Goal: Book appointment/travel/reservation

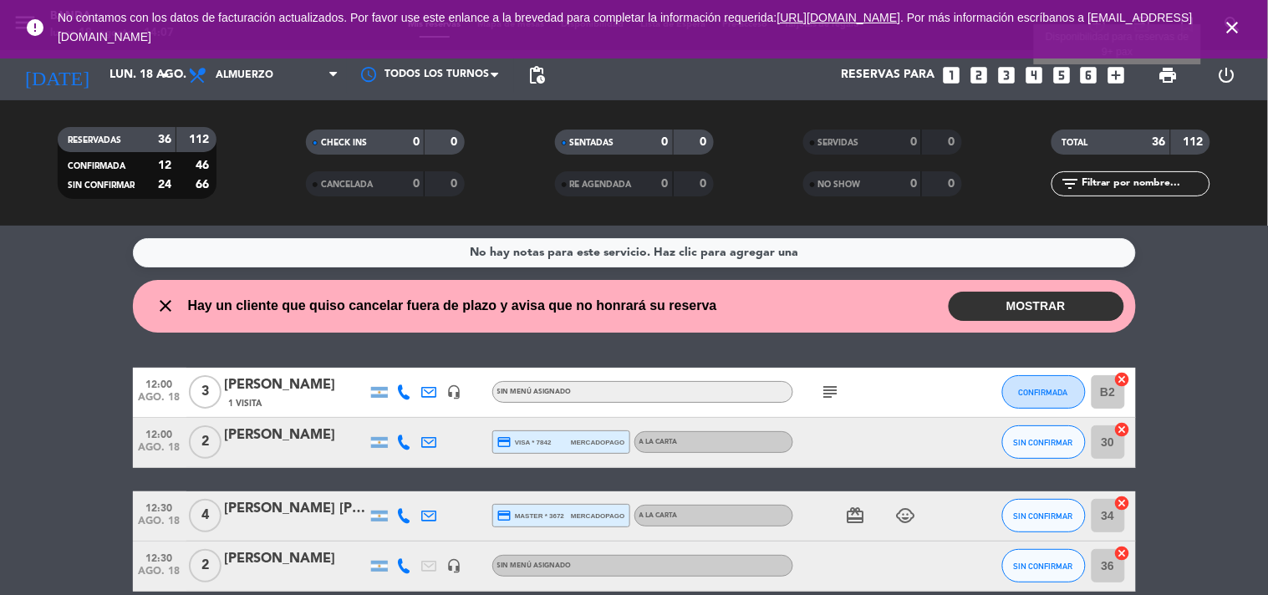
click at [1116, 80] on icon "add_box" at bounding box center [1117, 75] width 22 height 22
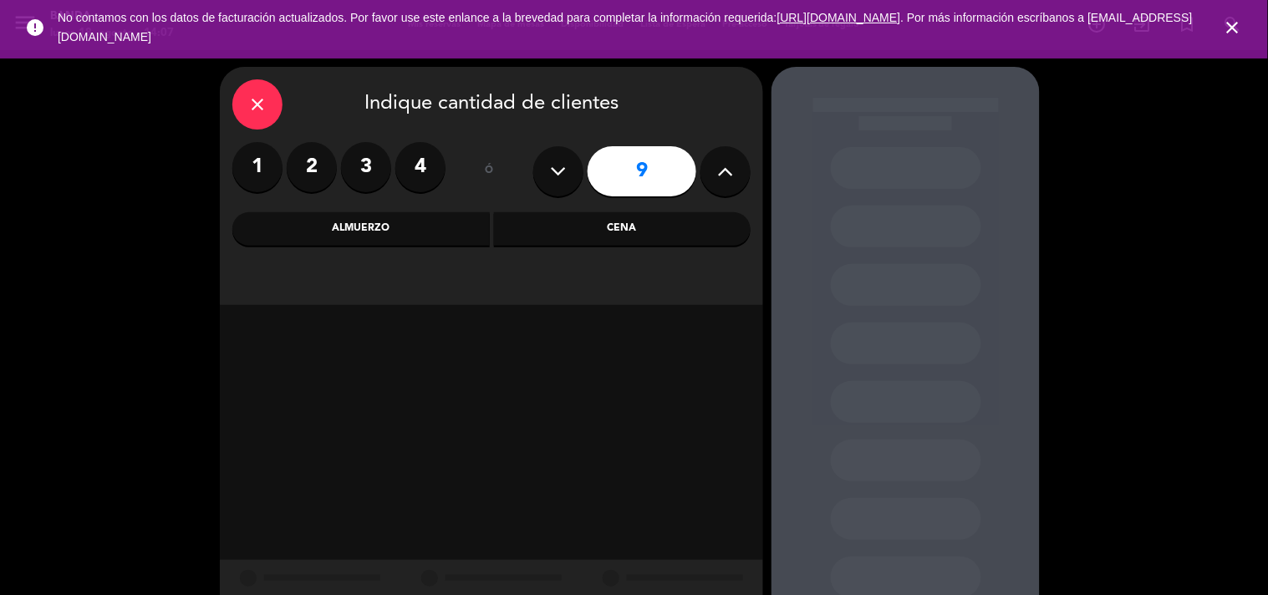
click at [557, 184] on button at bounding box center [558, 171] width 50 height 50
type input "7"
click at [437, 234] on div "Almuerzo" at bounding box center [360, 228] width 257 height 33
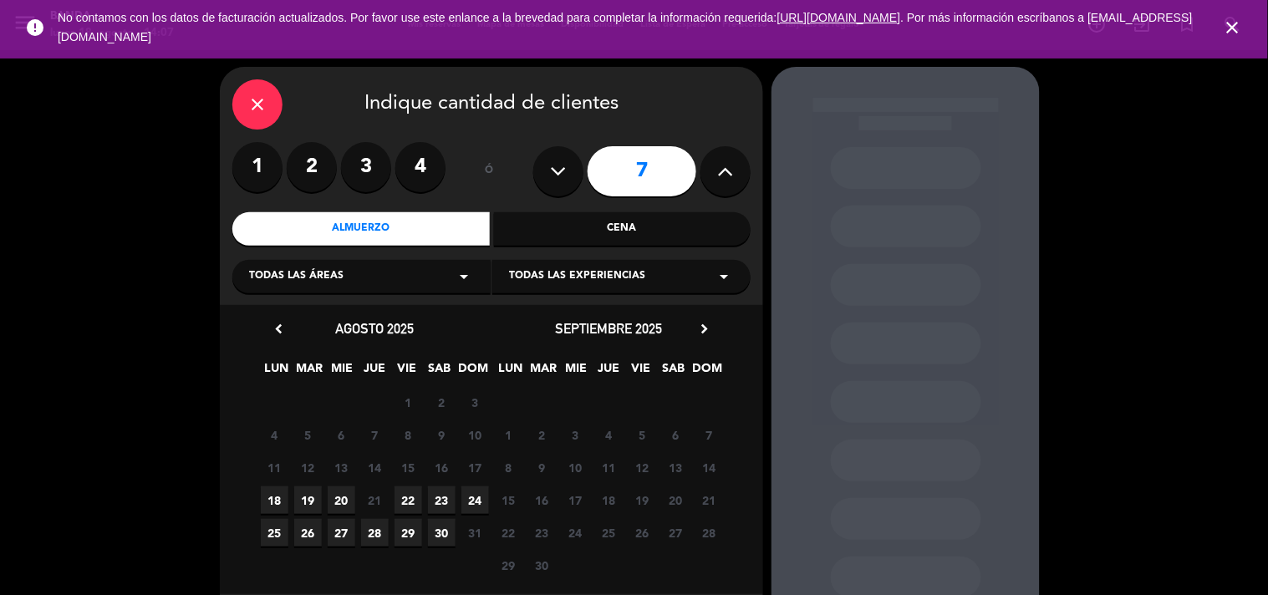
click at [272, 506] on span "18" at bounding box center [275, 500] width 28 height 28
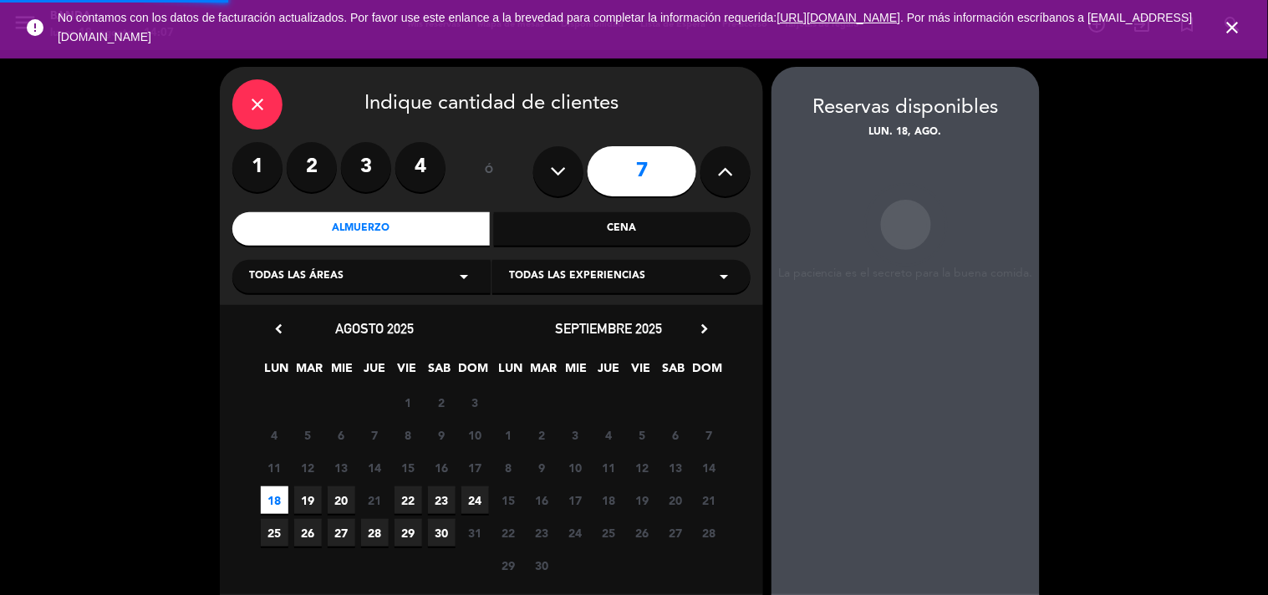
scroll to position [67, 0]
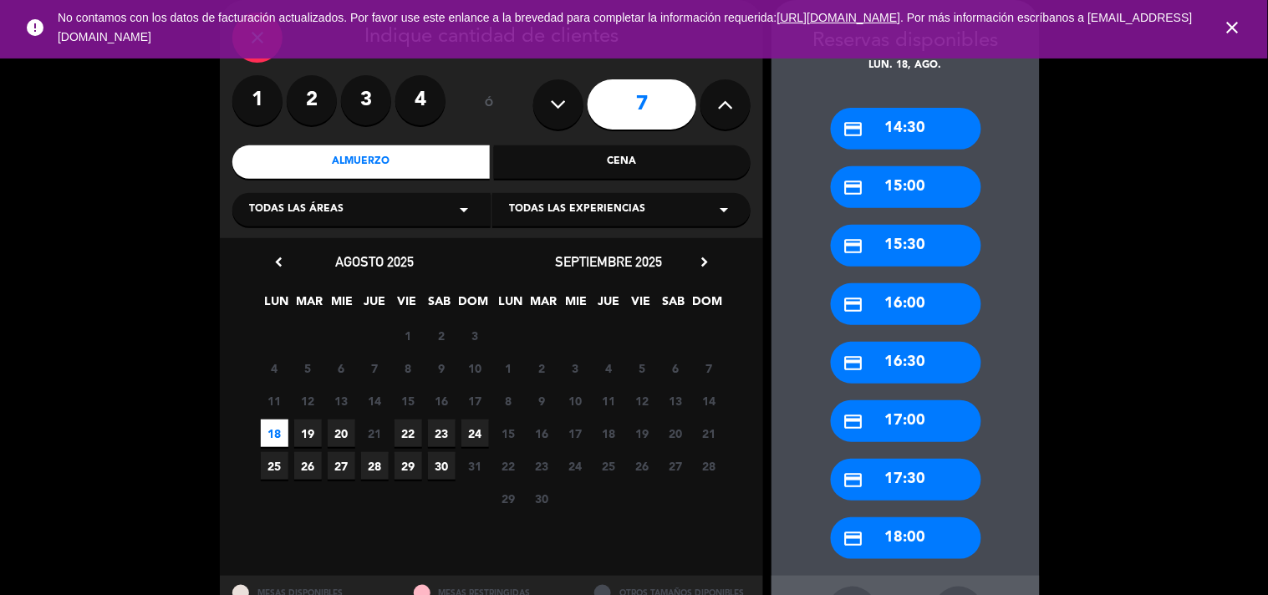
click at [924, 134] on div "credit_card 14:30" at bounding box center [906, 129] width 150 height 42
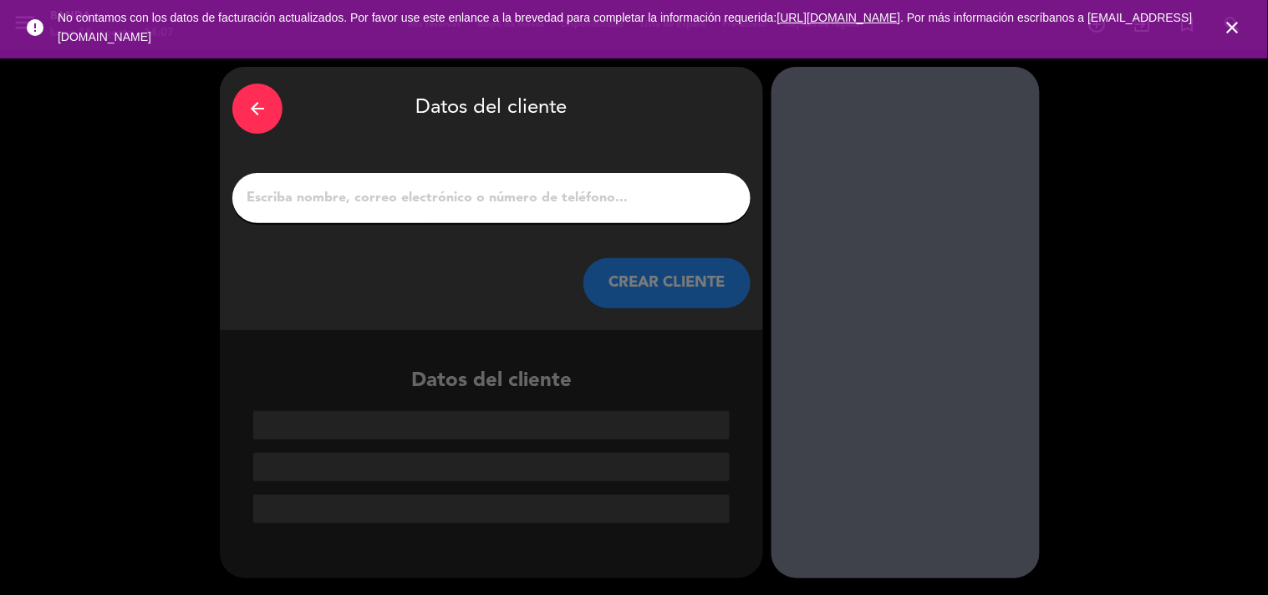
scroll to position [0, 0]
click at [435, 190] on input "1" at bounding box center [491, 197] width 493 height 23
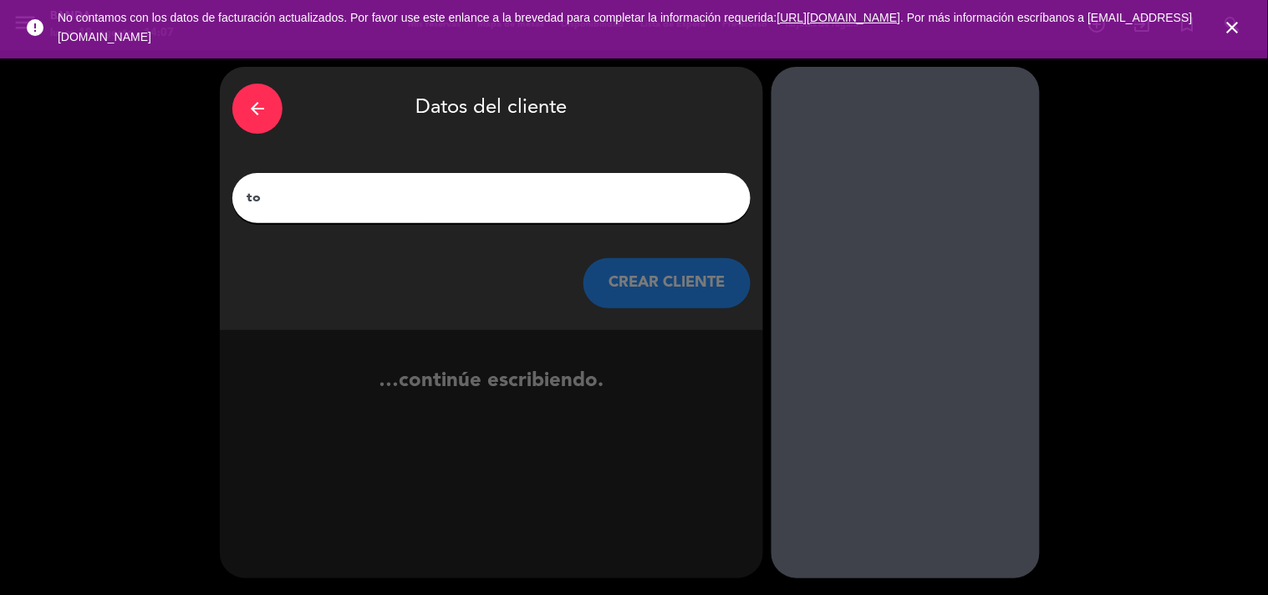
type input "t"
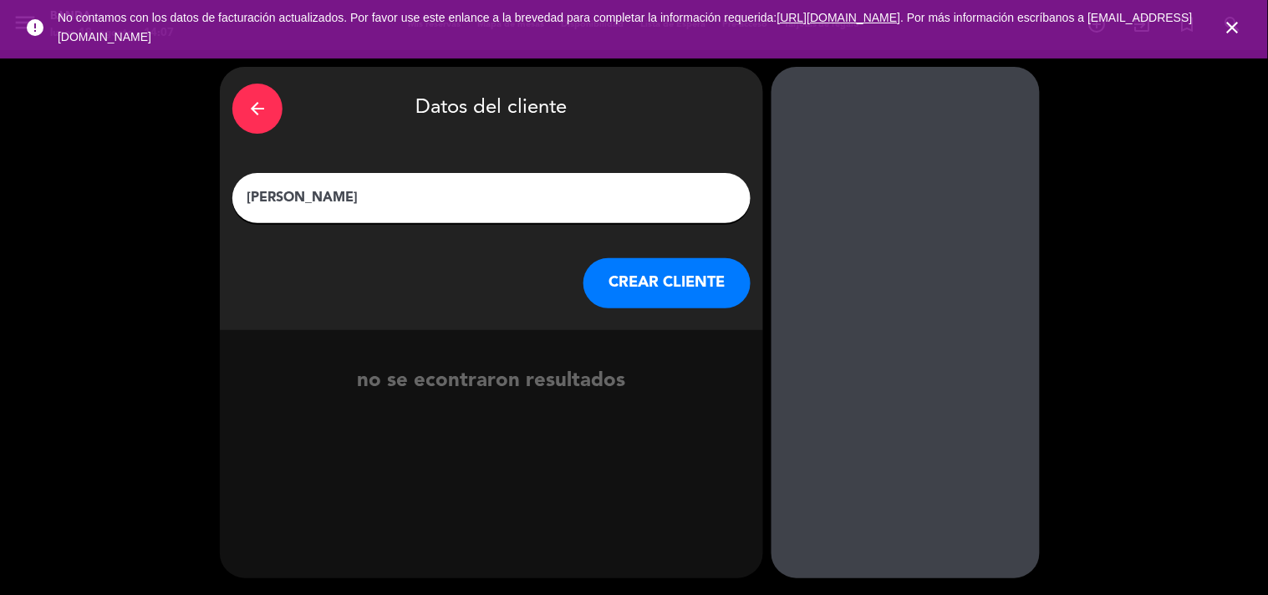
type input "[PERSON_NAME]"
click at [632, 281] on button "CREAR CLIENTE" at bounding box center [666, 283] width 167 height 50
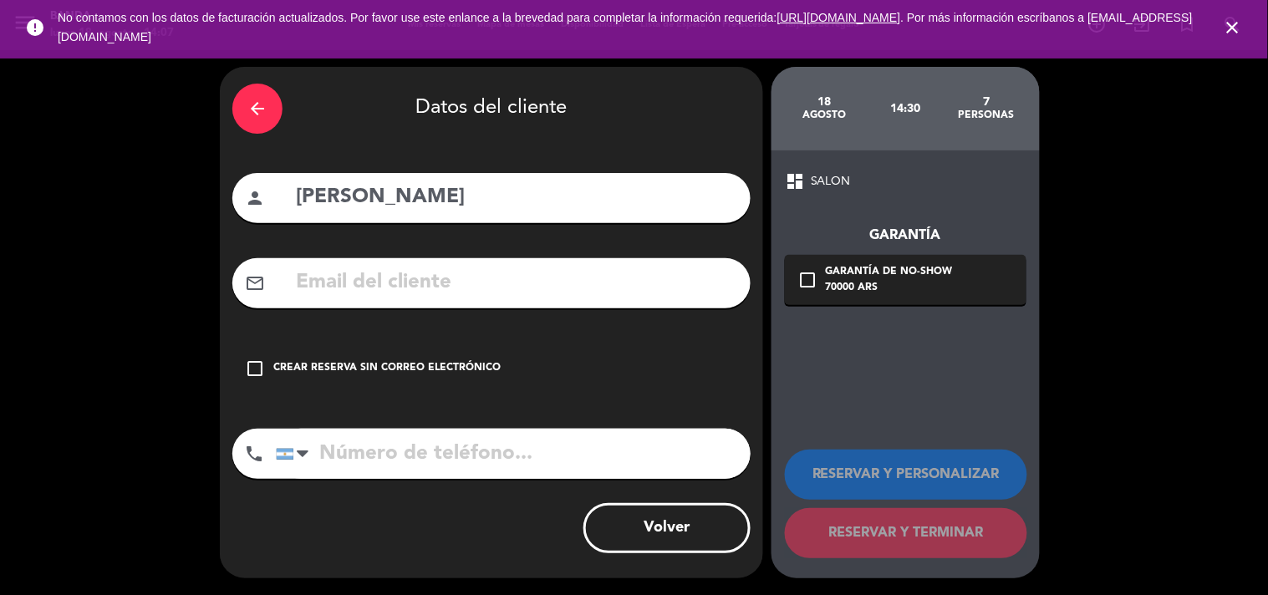
click at [397, 465] on input "tel" at bounding box center [513, 454] width 475 height 50
click at [256, 102] on icon "arrow_back" at bounding box center [257, 109] width 20 height 20
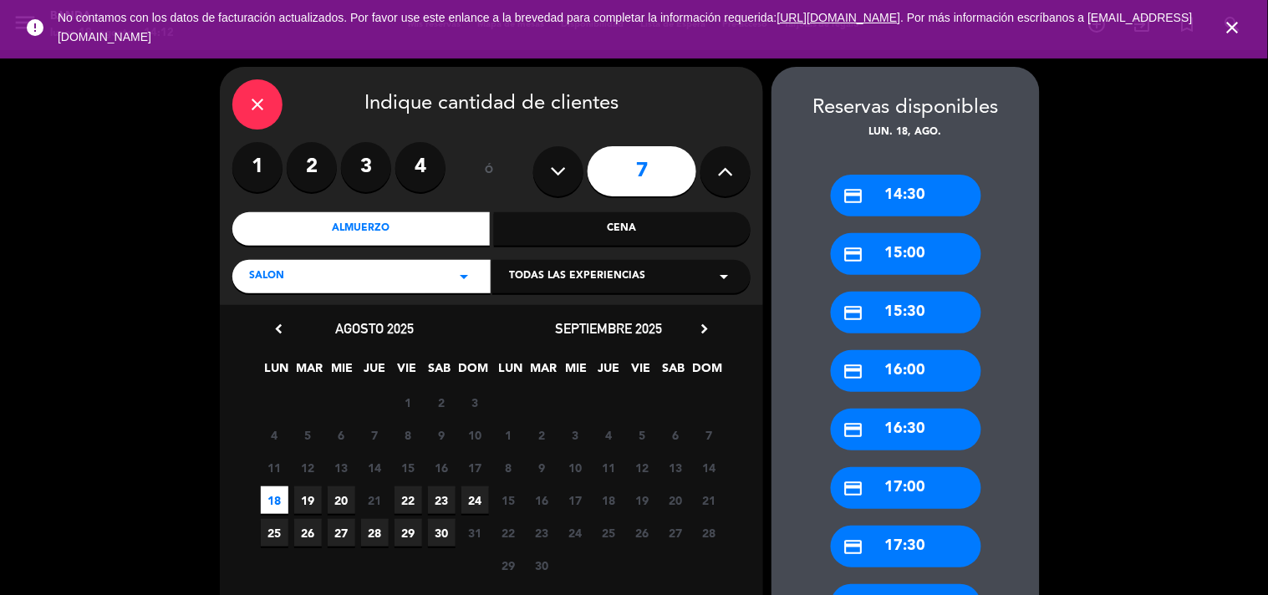
click at [1228, 25] on icon "close" at bounding box center [1233, 28] width 20 height 20
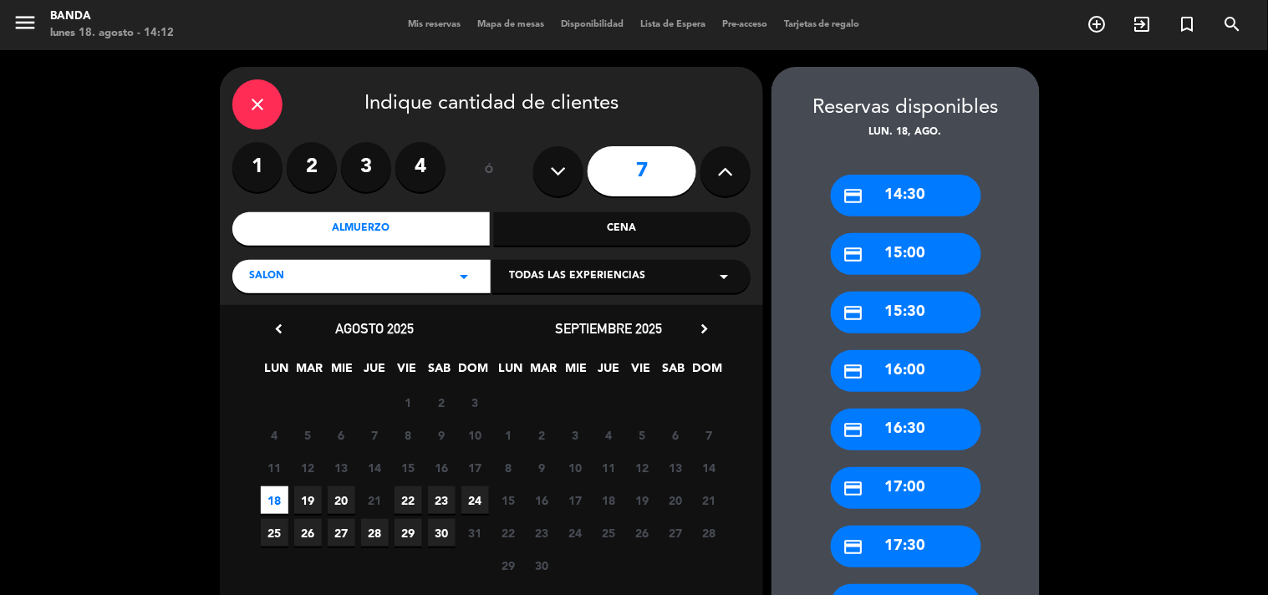
click at [266, 98] on icon "close" at bounding box center [257, 104] width 20 height 20
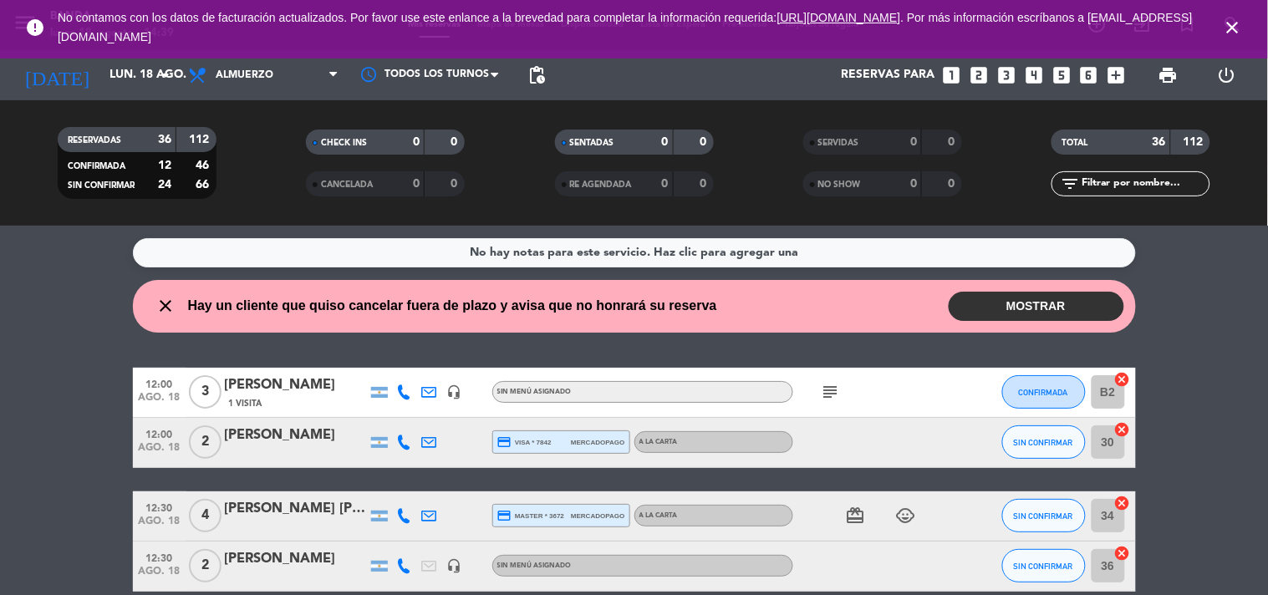
click at [1230, 23] on icon "close" at bounding box center [1233, 28] width 20 height 20
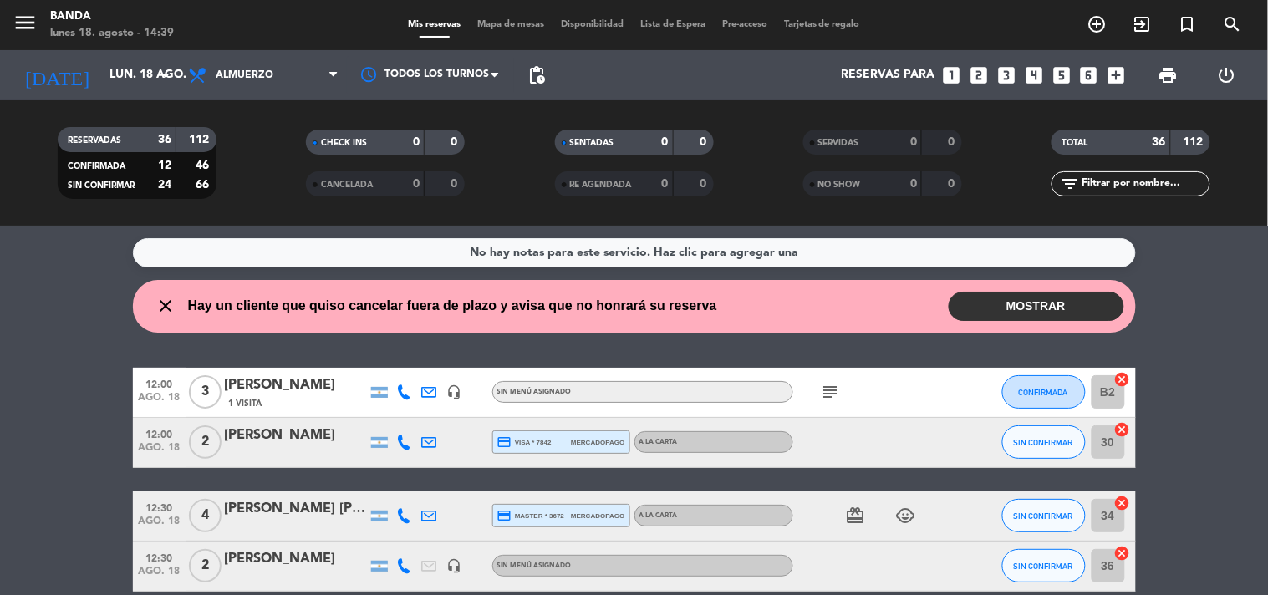
click at [1164, 85] on span "print" at bounding box center [1168, 74] width 33 height 33
click at [1167, 74] on span "print" at bounding box center [1168, 75] width 20 height 20
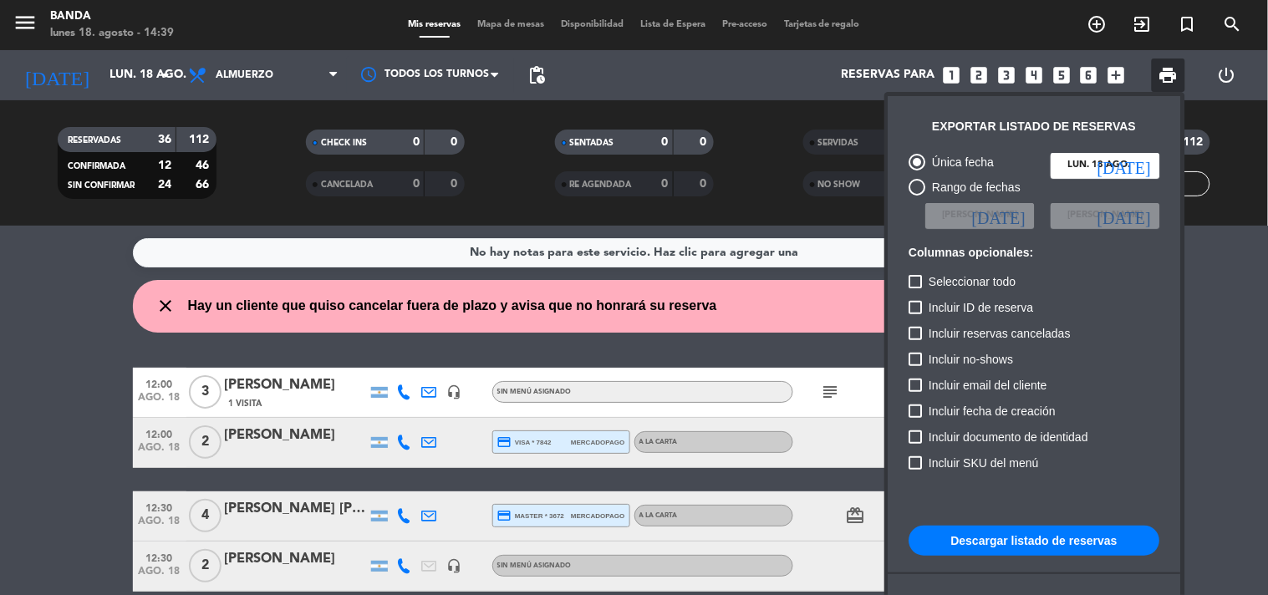
scroll to position [101, 0]
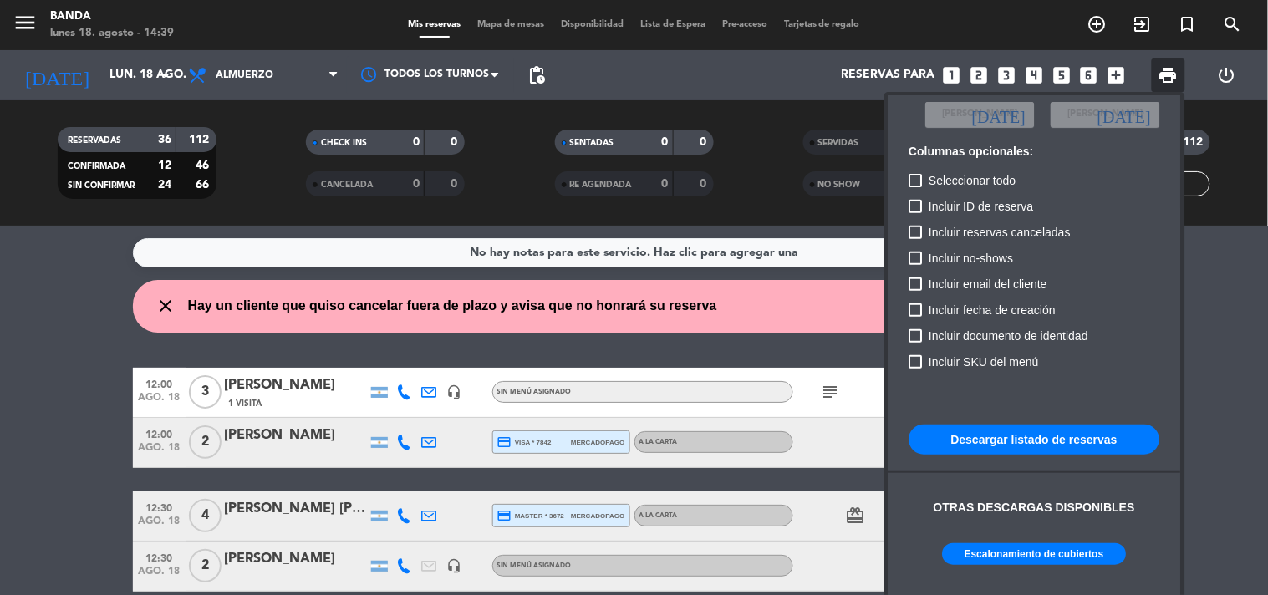
click at [1053, 555] on button "Escalonamiento de cubiertos" at bounding box center [1035, 554] width 184 height 22
click at [1004, 69] on div at bounding box center [634, 297] width 1268 height 595
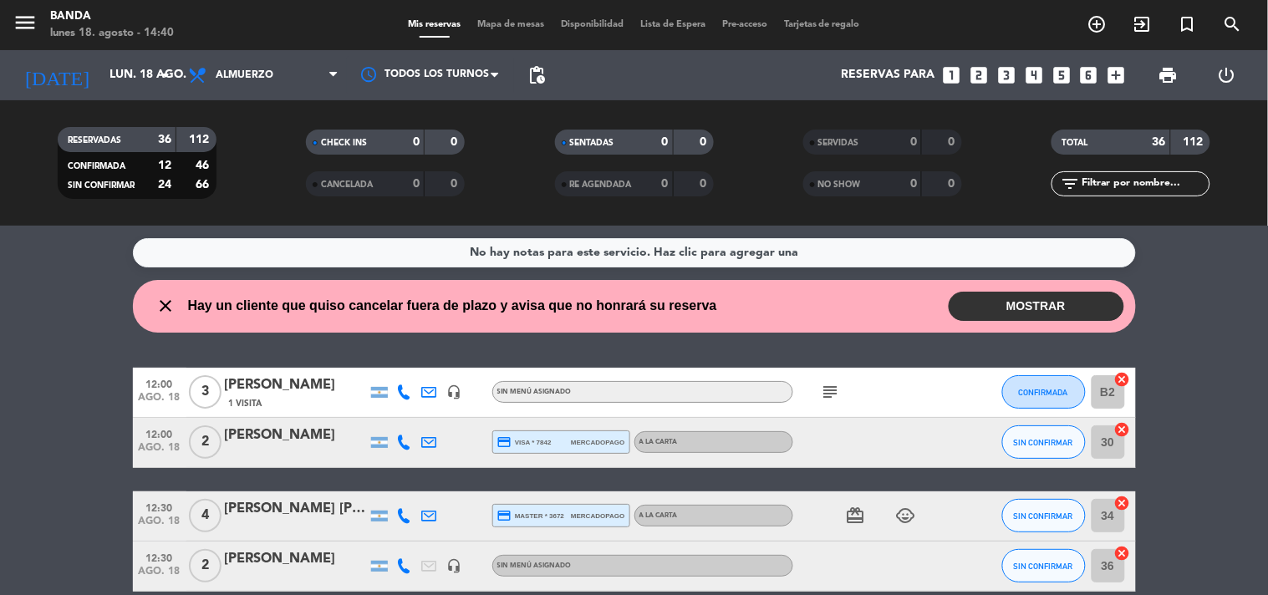
click at [1004, 69] on icon "looks_3" at bounding box center [1006, 75] width 22 height 22
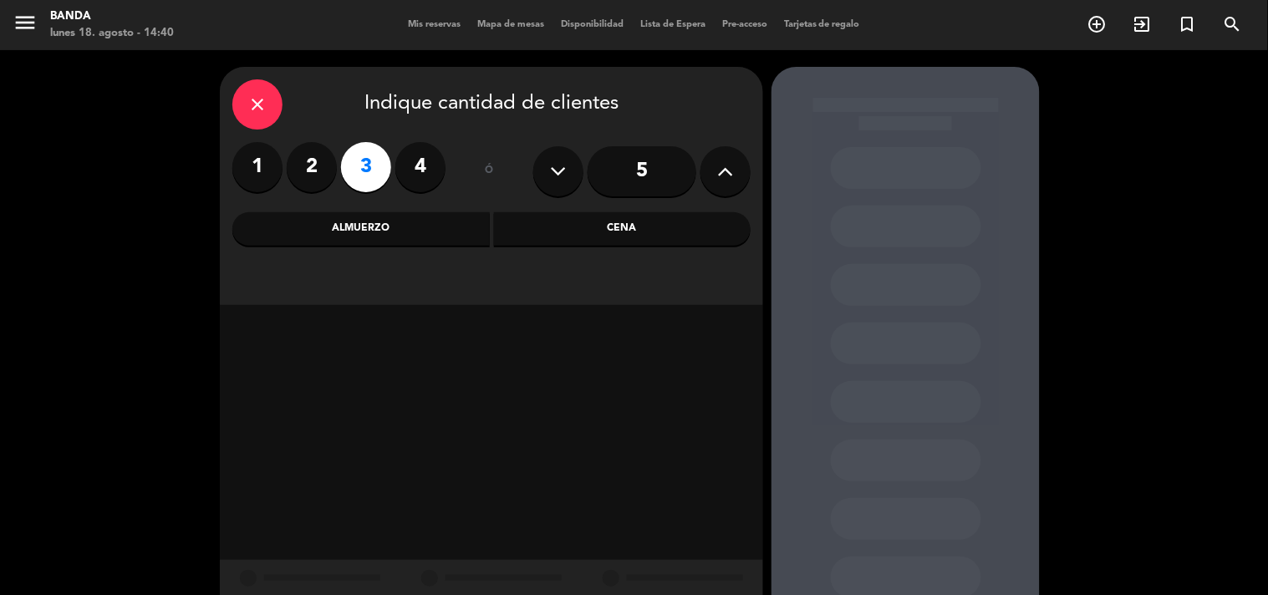
click at [439, 236] on div "Almuerzo" at bounding box center [360, 228] width 257 height 33
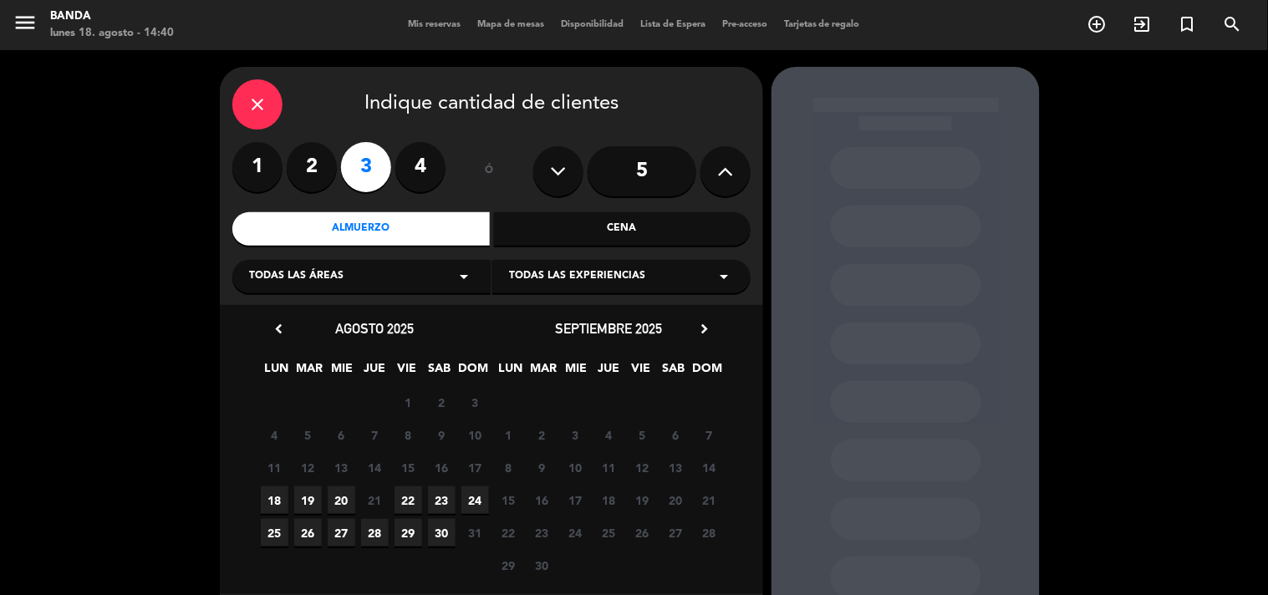
click at [266, 496] on span "18" at bounding box center [275, 500] width 28 height 28
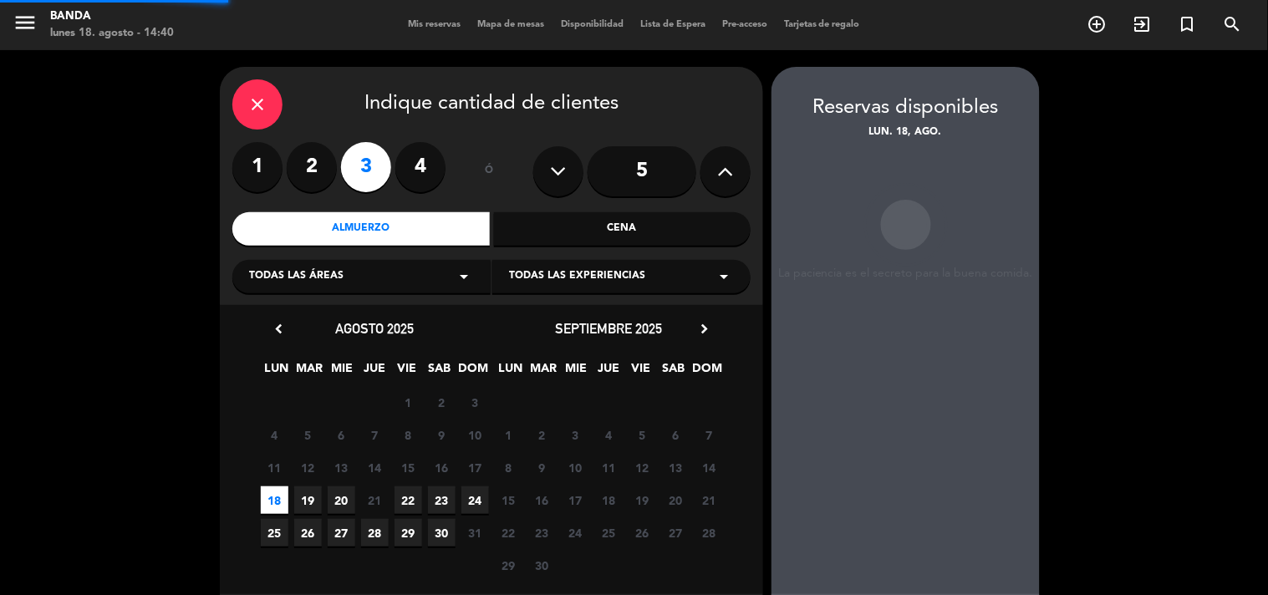
scroll to position [67, 0]
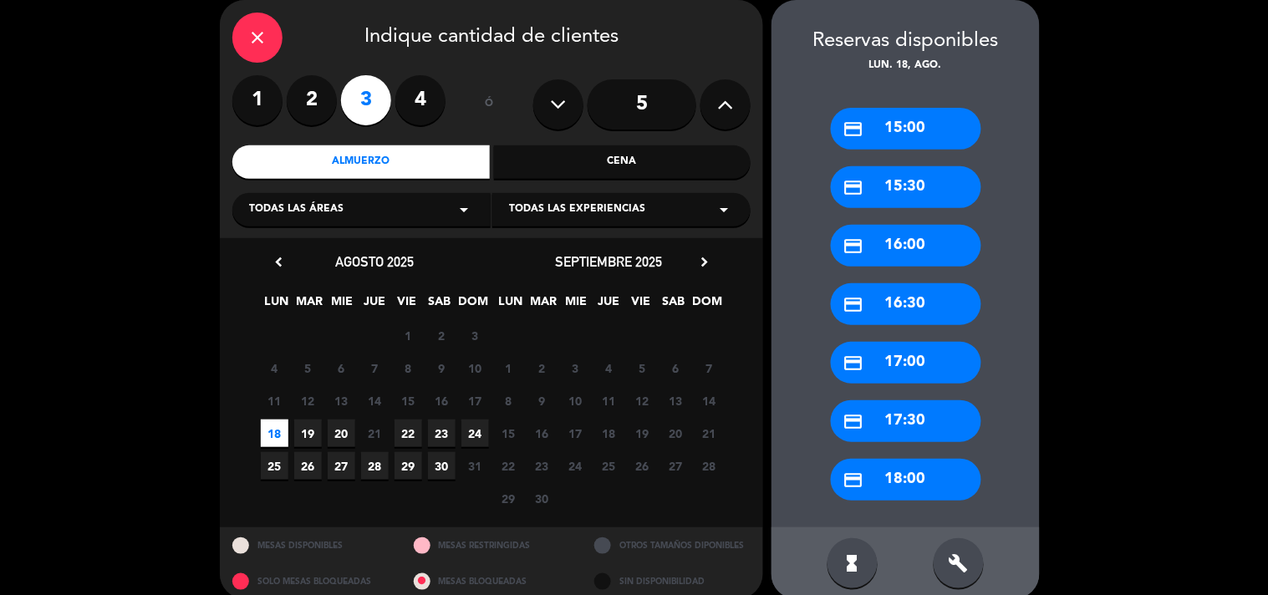
click at [918, 127] on div "credit_card 15:00" at bounding box center [906, 129] width 150 height 42
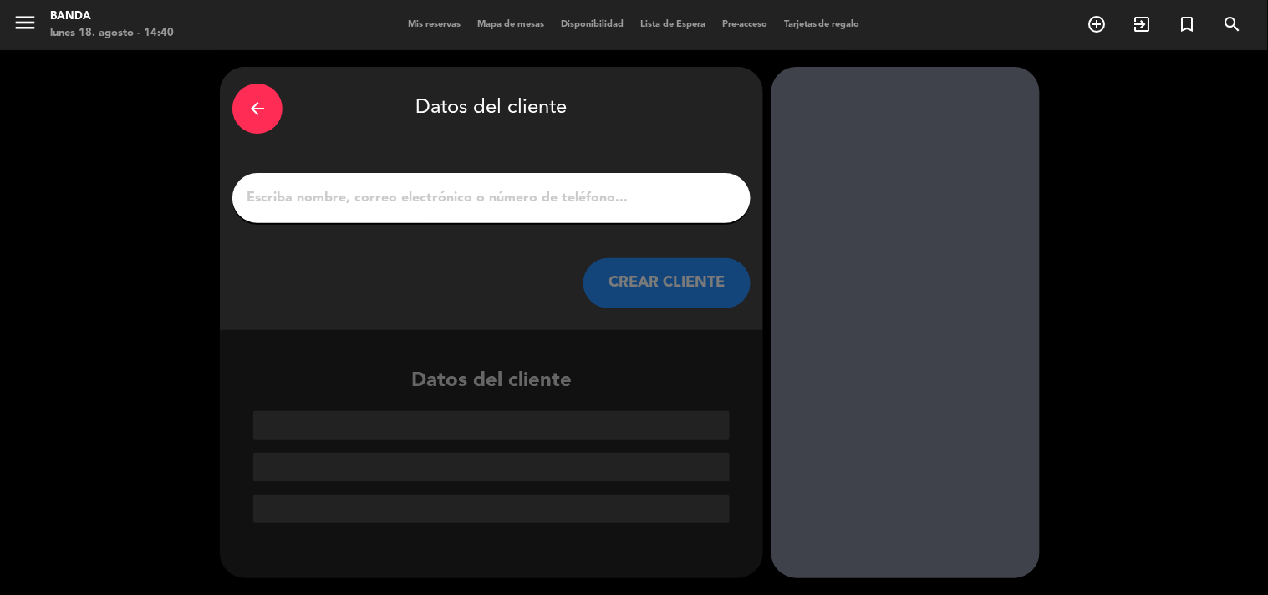
scroll to position [0, 0]
click at [465, 203] on input "1" at bounding box center [491, 197] width 493 height 23
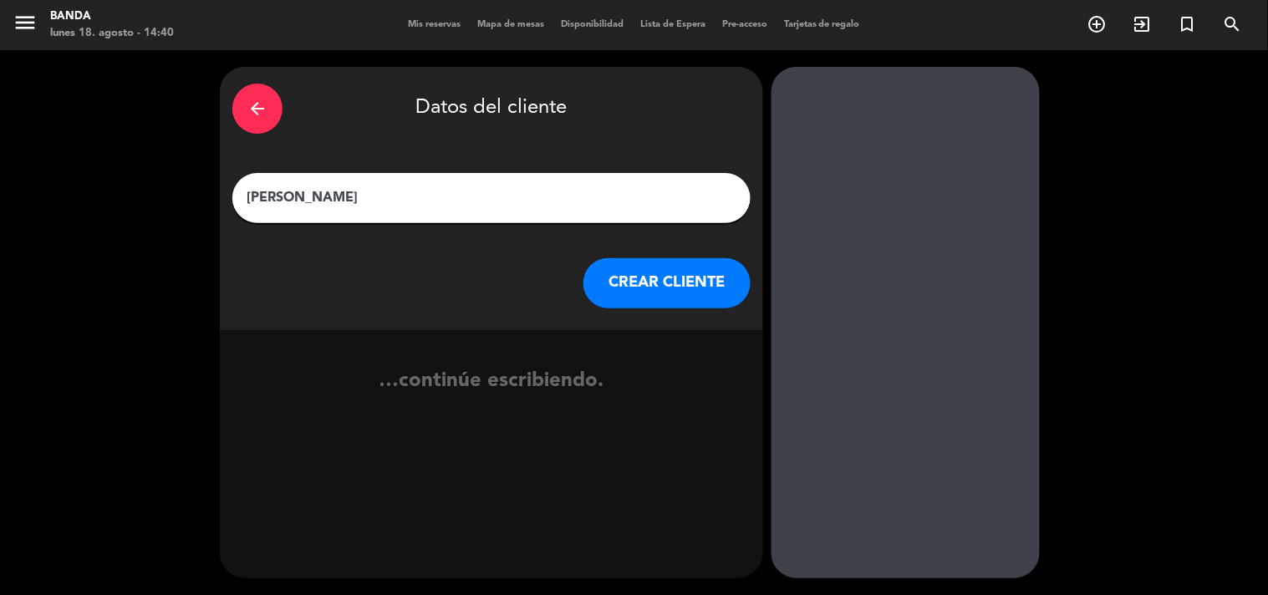
click at [567, 203] on input "[PERSON_NAME]" at bounding box center [491, 197] width 493 height 23
type input "[PERSON_NAME]"
click at [730, 274] on button "CREAR CLIENTE" at bounding box center [666, 283] width 167 height 50
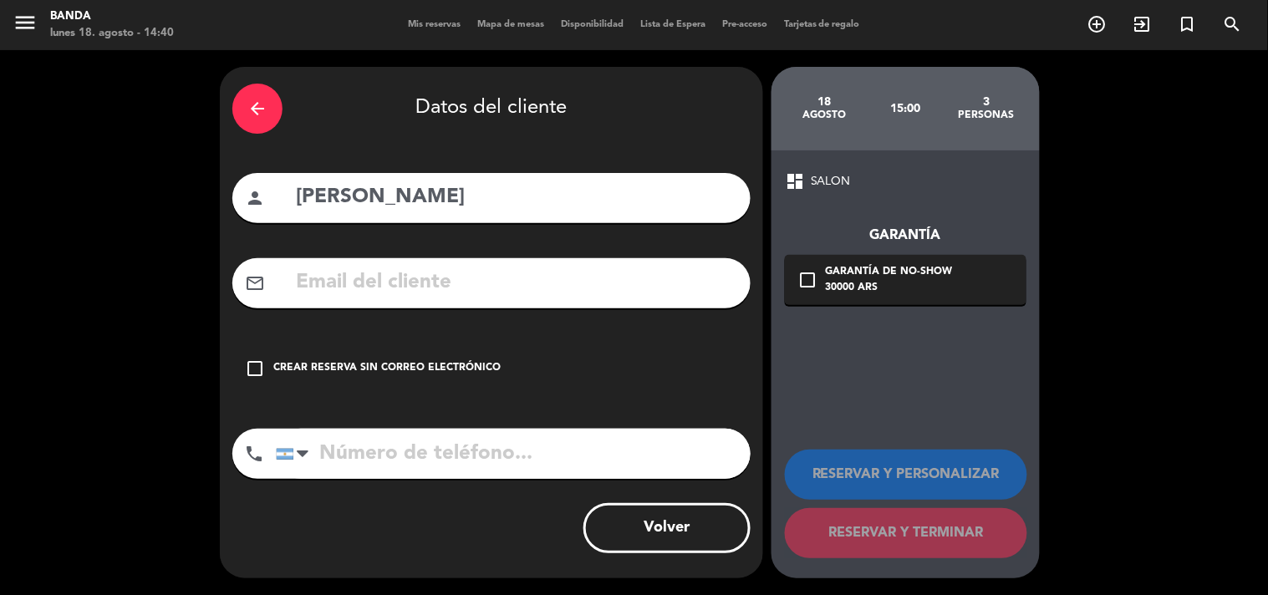
click at [526, 445] on input "tel" at bounding box center [513, 454] width 475 height 50
type input "3772407769"
click at [257, 366] on icon "check_box_outline_blank" at bounding box center [255, 369] width 20 height 20
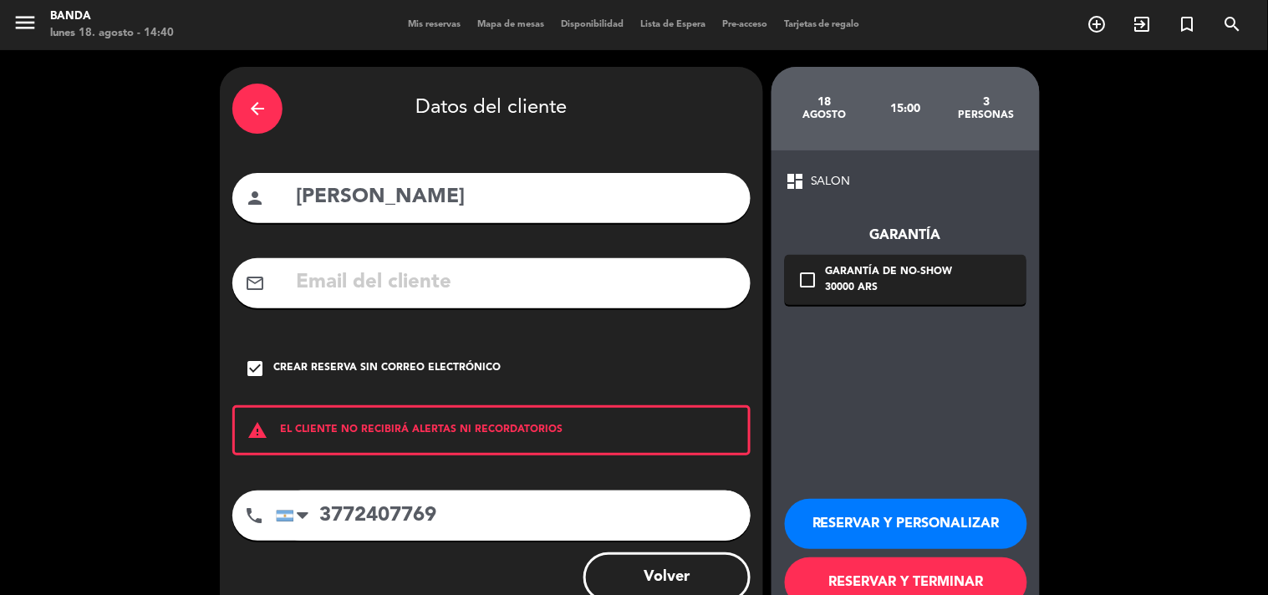
scroll to position [48, 0]
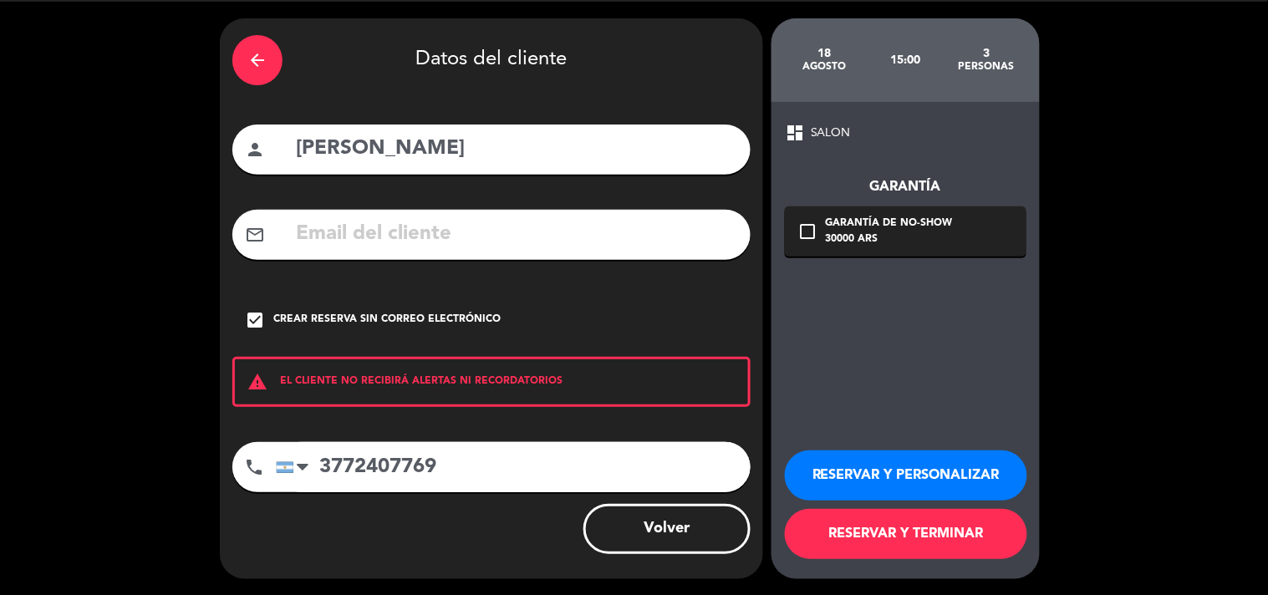
click at [956, 543] on button "RESERVAR Y TERMINAR" at bounding box center [906, 534] width 242 height 50
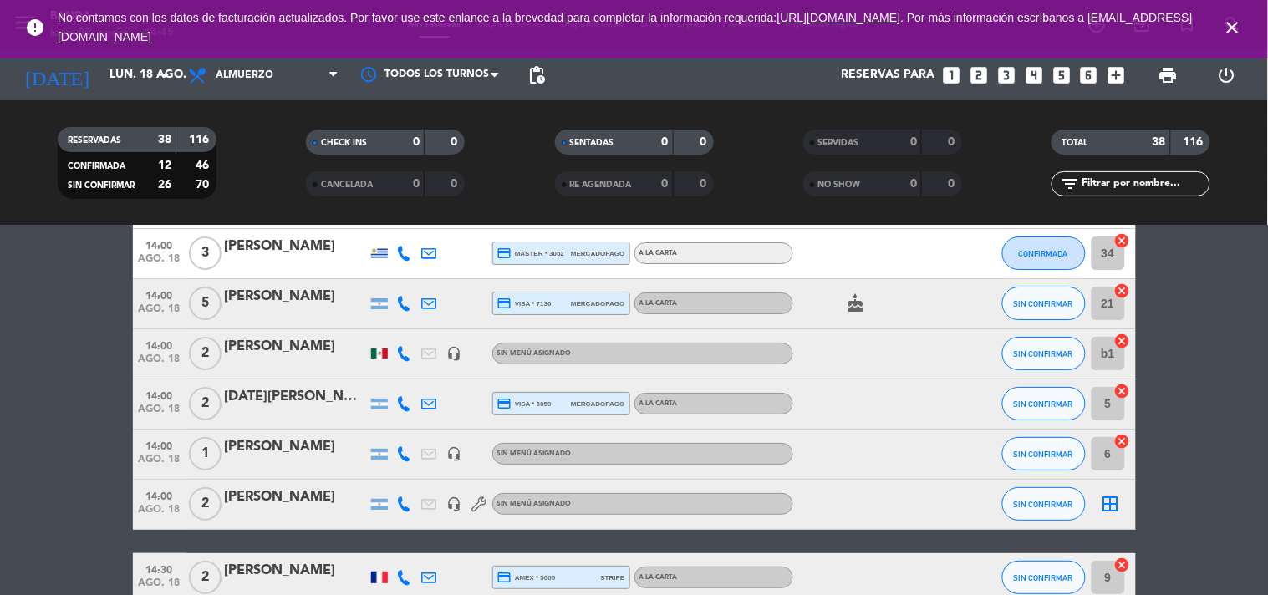
scroll to position [1901, 0]
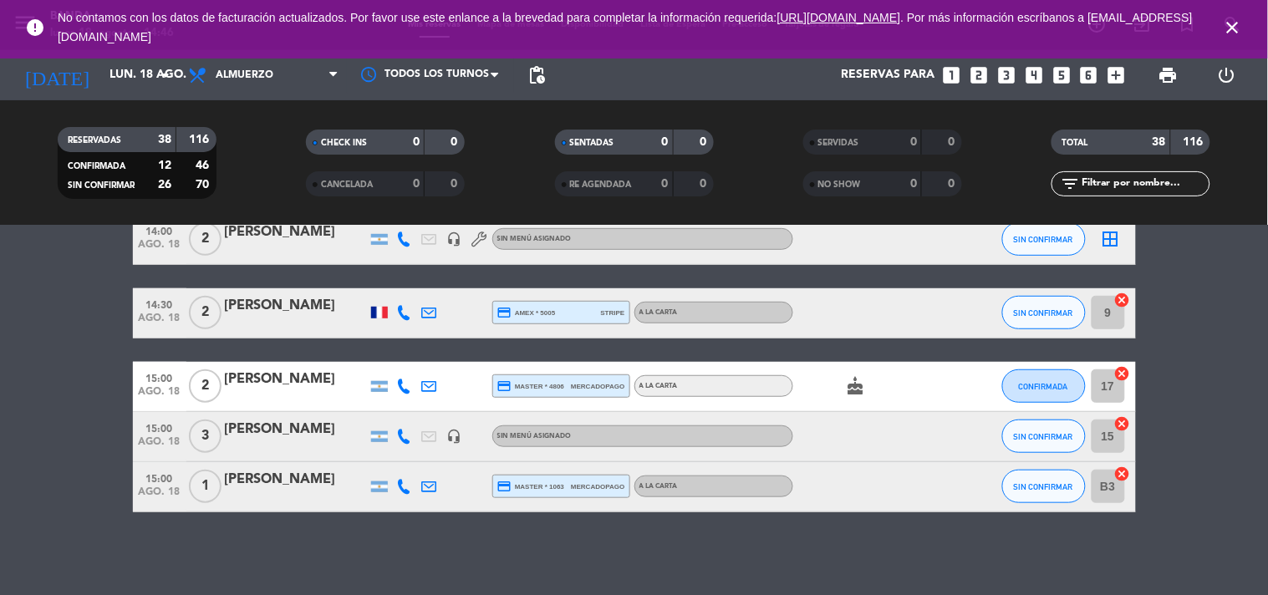
click at [974, 79] on icon "looks_two" at bounding box center [979, 75] width 22 height 22
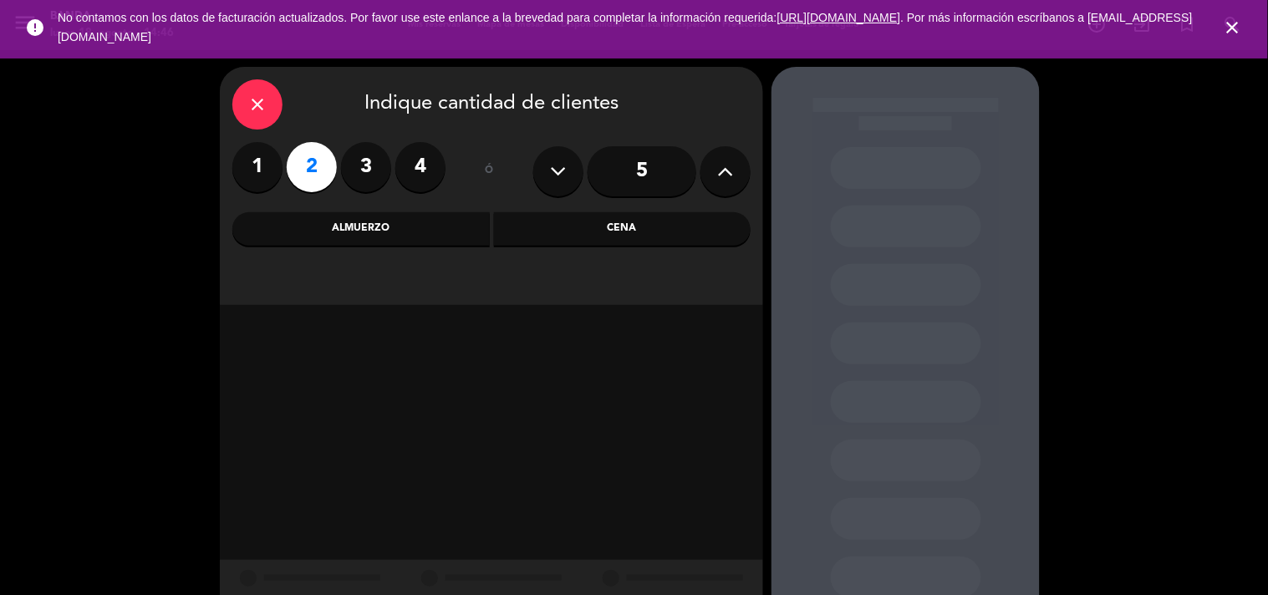
click at [426, 237] on div "Almuerzo" at bounding box center [360, 228] width 257 height 33
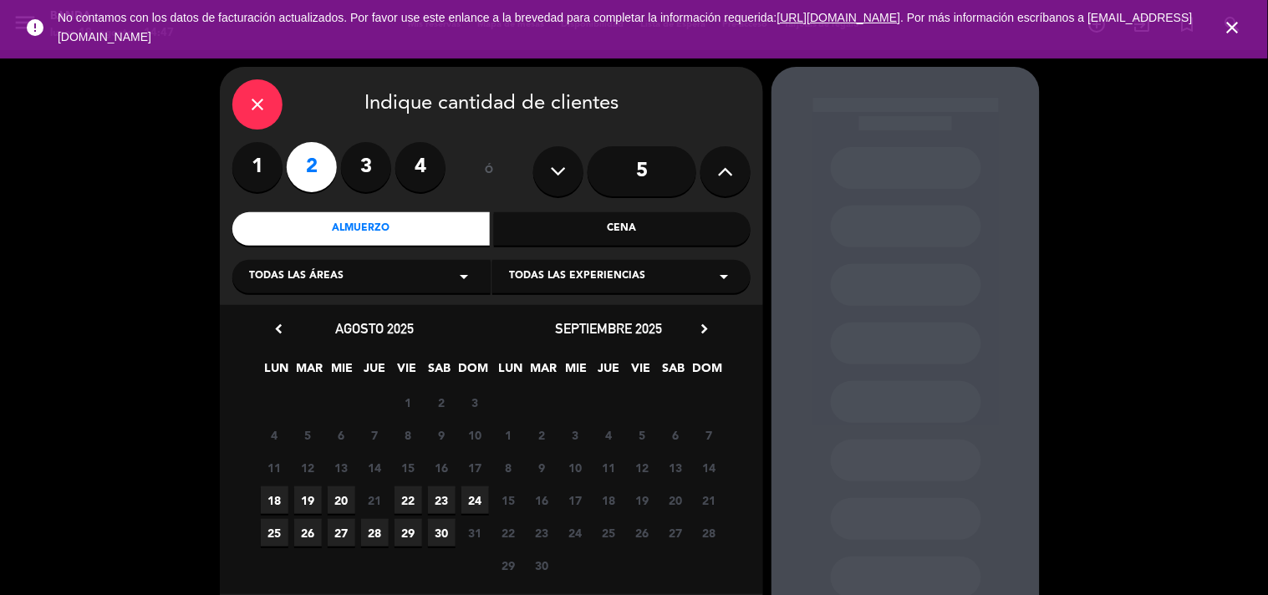
click at [426, 237] on div "Almuerzo" at bounding box center [360, 228] width 257 height 33
click at [281, 496] on span "18" at bounding box center [275, 500] width 28 height 28
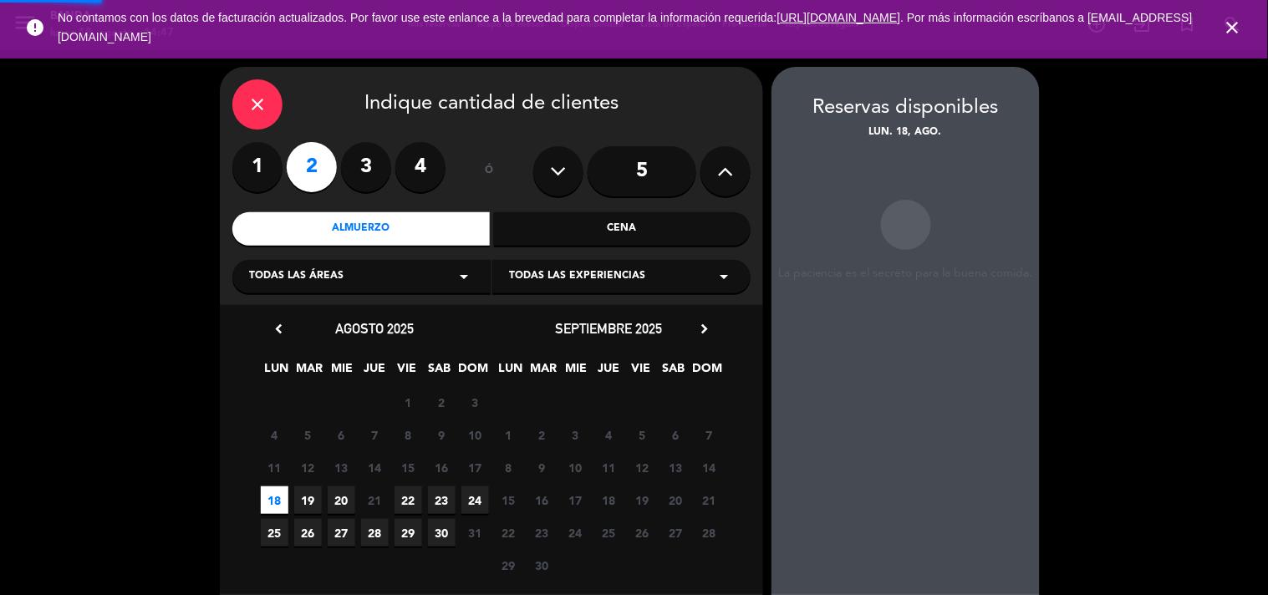
scroll to position [67, 0]
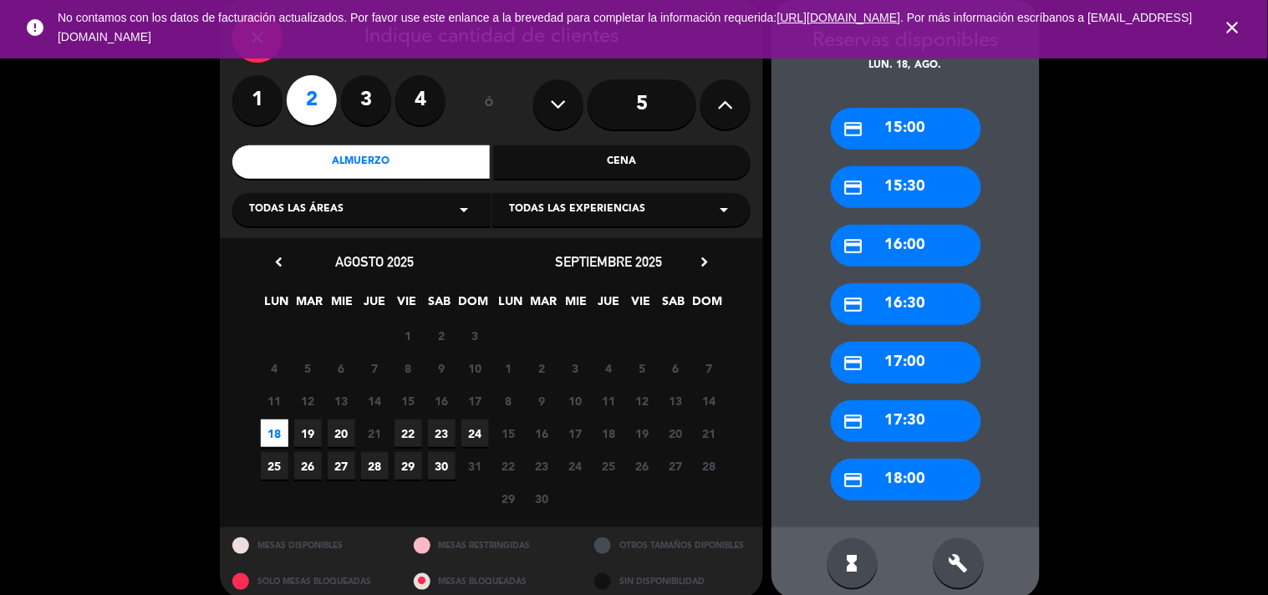
click at [903, 130] on div "credit_card 15:00" at bounding box center [906, 129] width 150 height 42
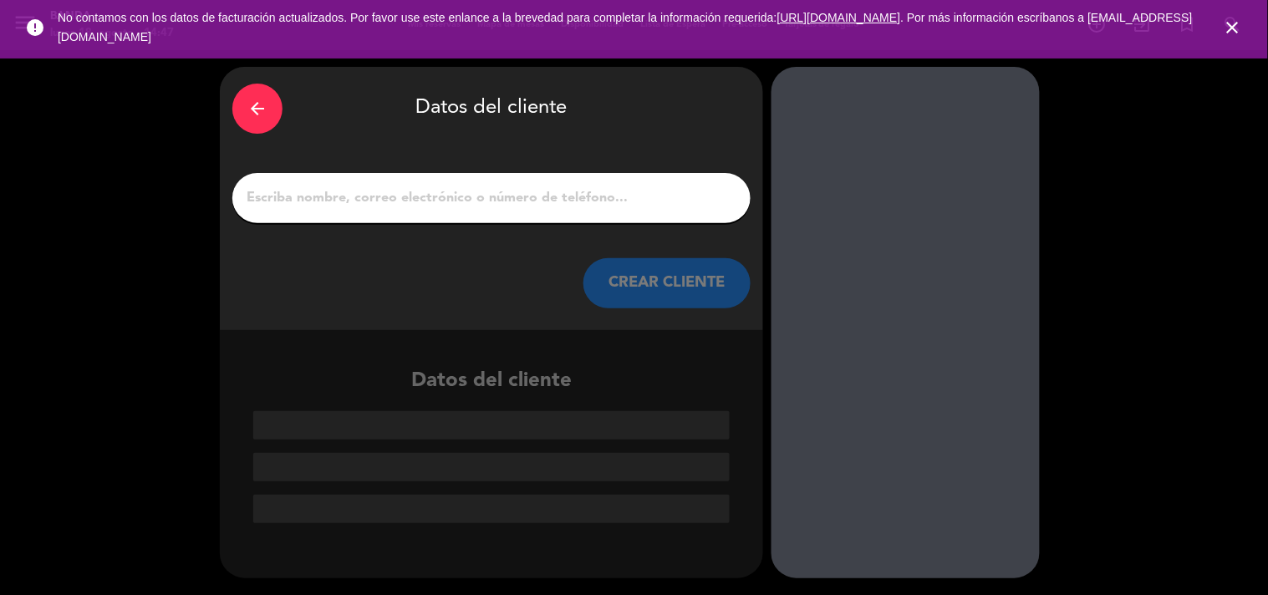
scroll to position [0, 0]
click at [451, 186] on input "1" at bounding box center [491, 197] width 493 height 23
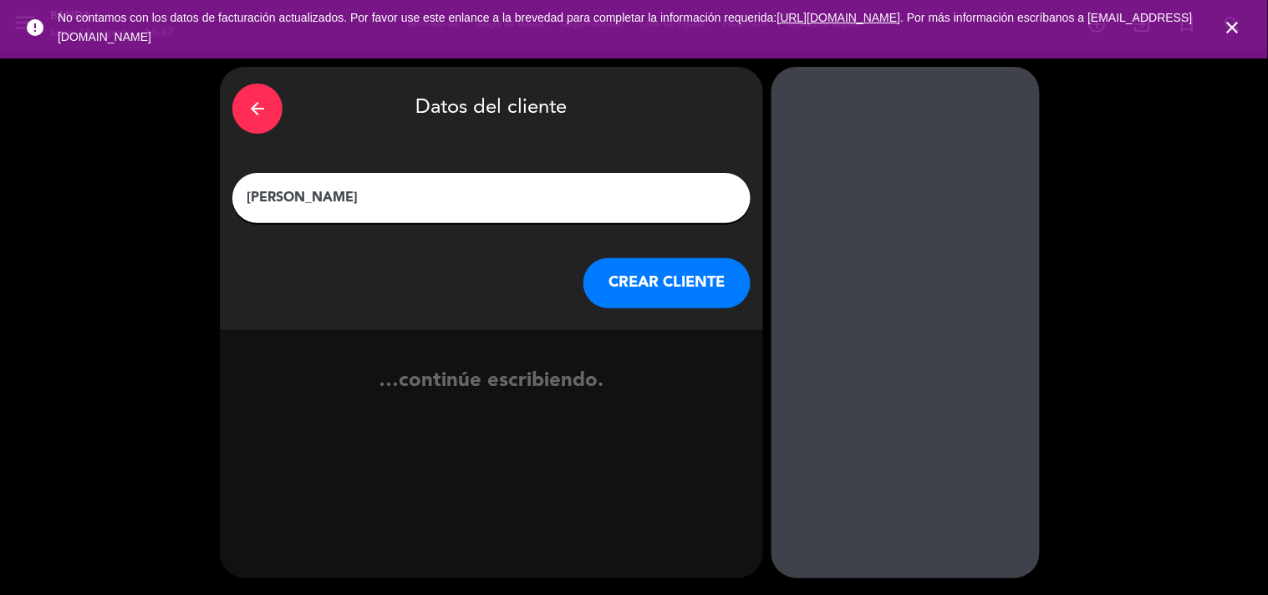
type input "[PERSON_NAME]"
click at [674, 259] on button "CREAR CLIENTE" at bounding box center [666, 283] width 167 height 50
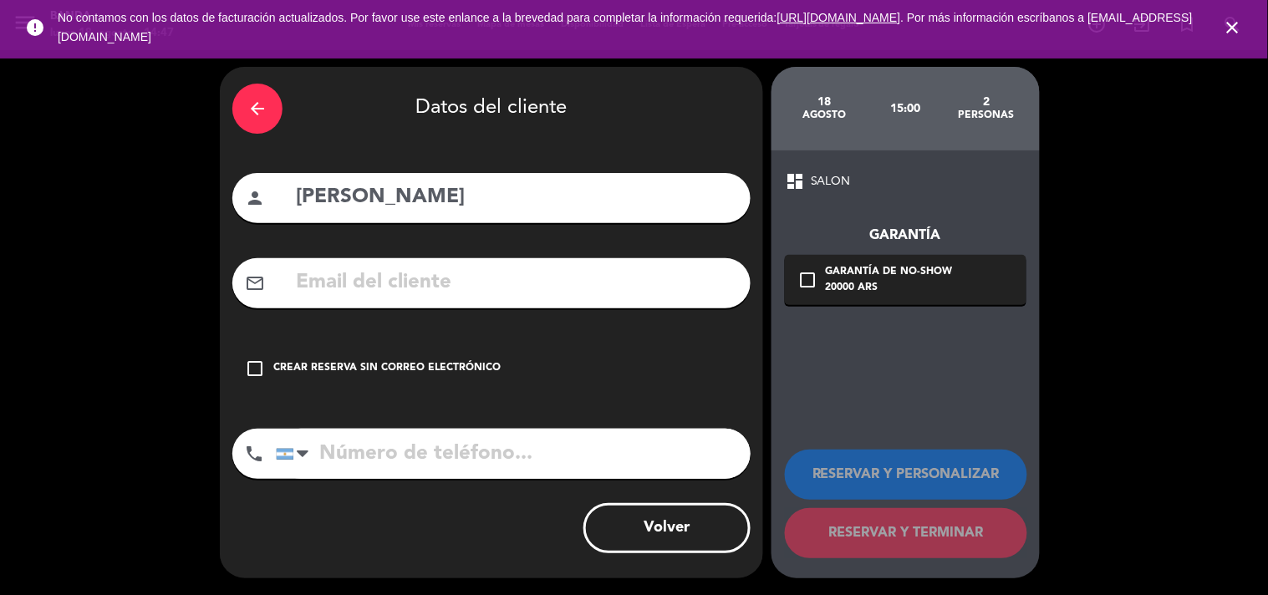
click at [431, 455] on input "tel" at bounding box center [513, 454] width 475 height 50
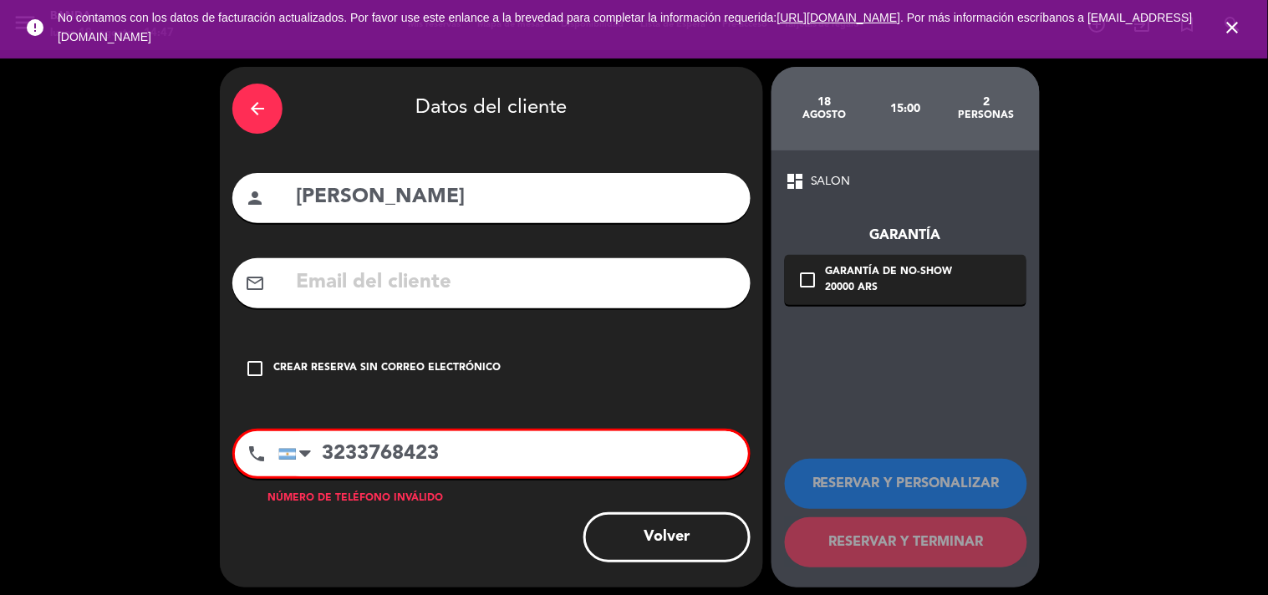
click at [262, 378] on icon "check_box_outline_blank" at bounding box center [255, 369] width 20 height 20
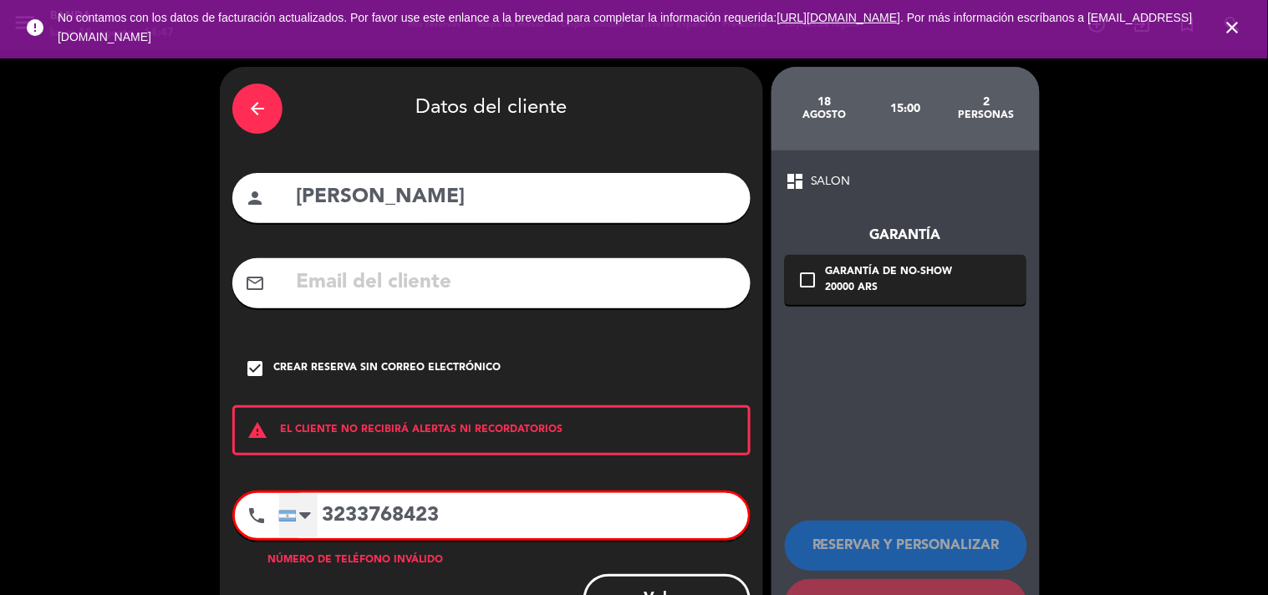
click at [315, 514] on div at bounding box center [298, 515] width 38 height 43
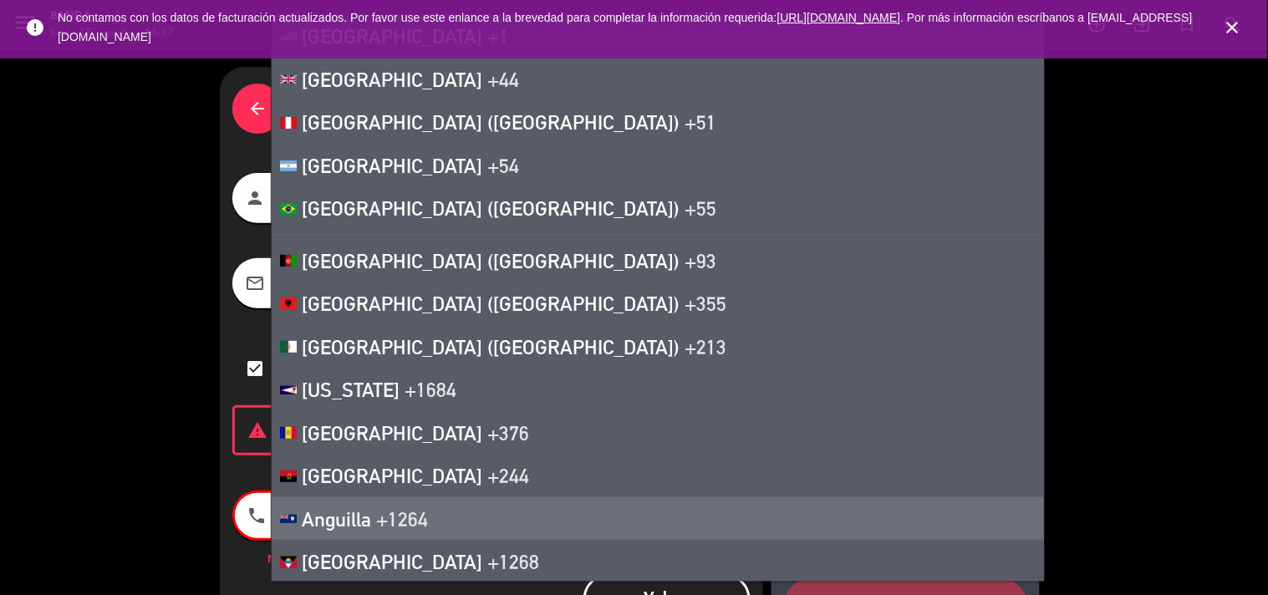
click at [118, 535] on div "arrow_back Datos del cliente person [PERSON_NAME] mail_outline check_box Crear …" at bounding box center [634, 358] width 1268 height 616
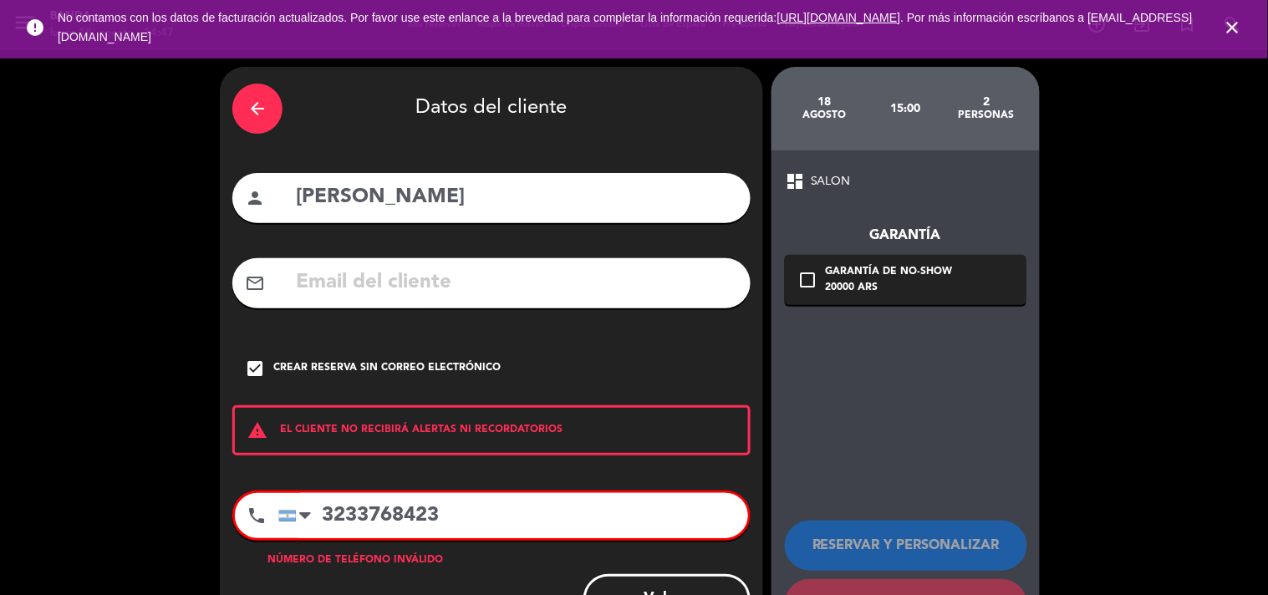
click at [326, 521] on input "3233768423" at bounding box center [513, 515] width 470 height 45
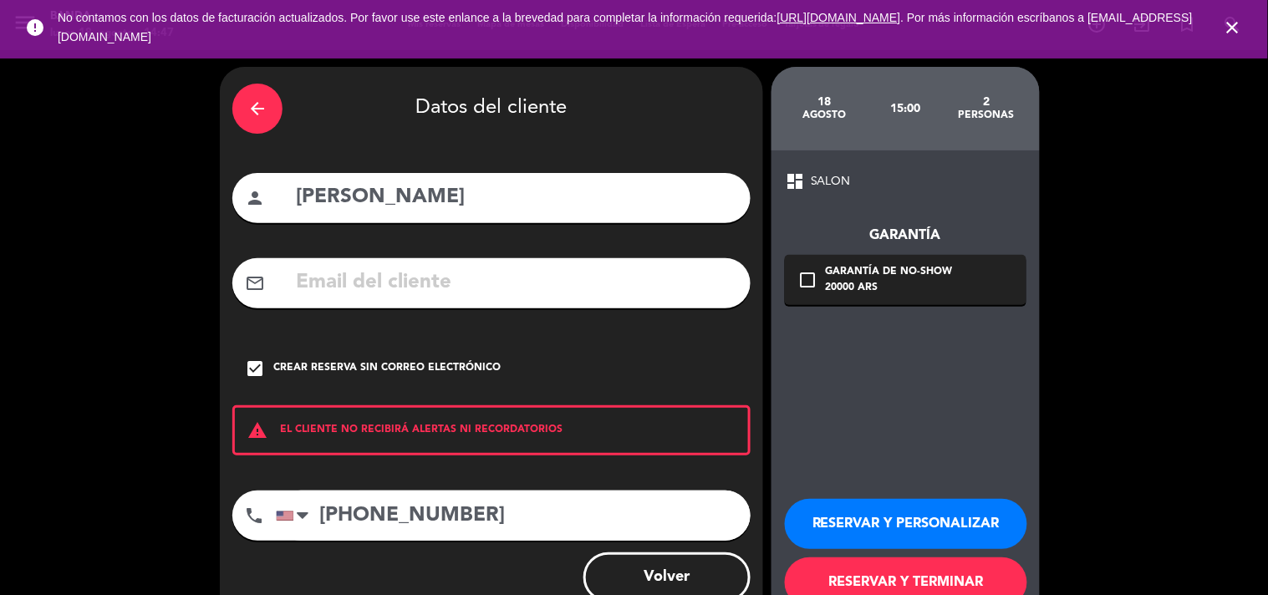
scroll to position [48, 0]
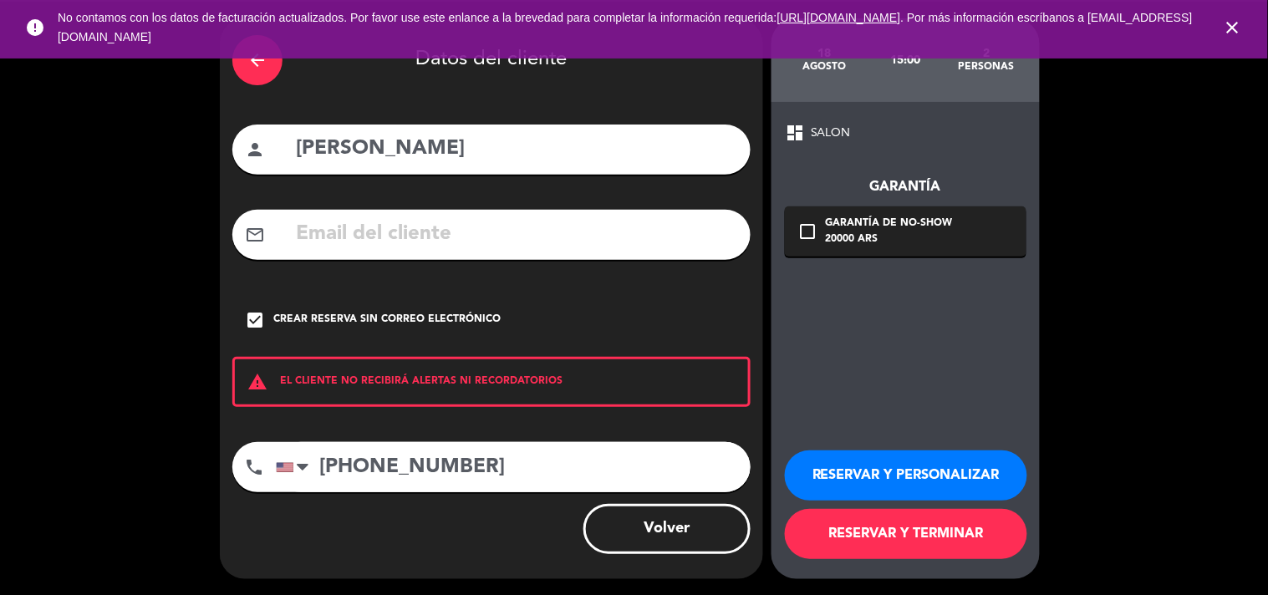
type input "[PHONE_NUMBER]"
click at [856, 545] on button "RESERVAR Y TERMINAR" at bounding box center [906, 534] width 242 height 50
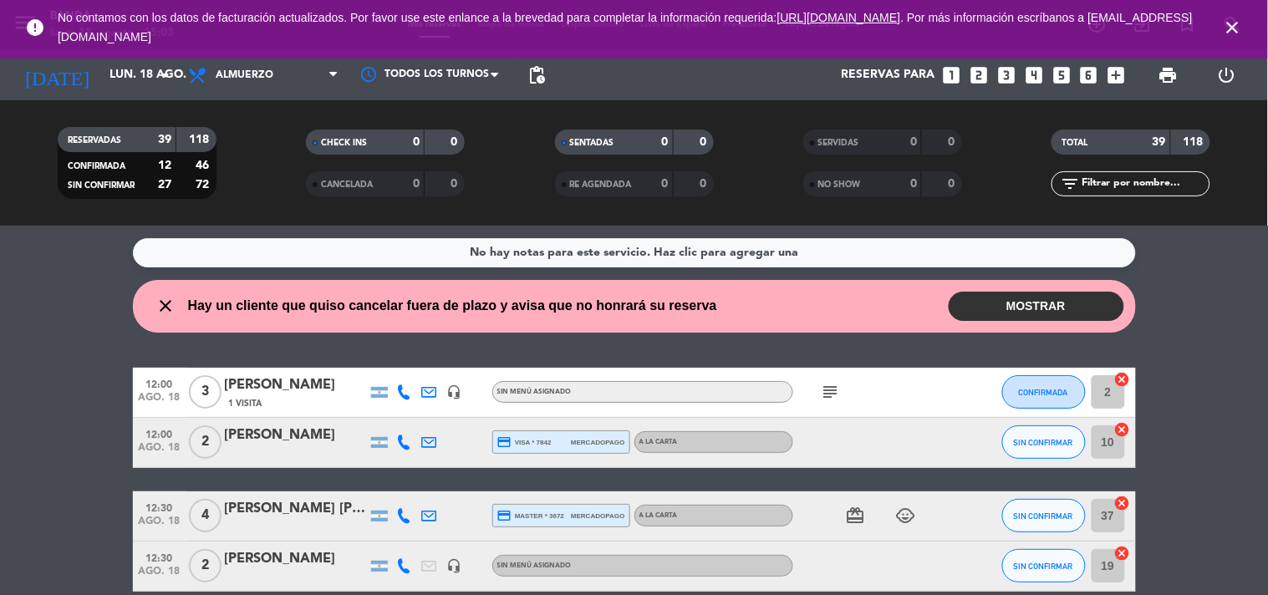
click at [1237, 28] on icon "close" at bounding box center [1233, 28] width 20 height 20
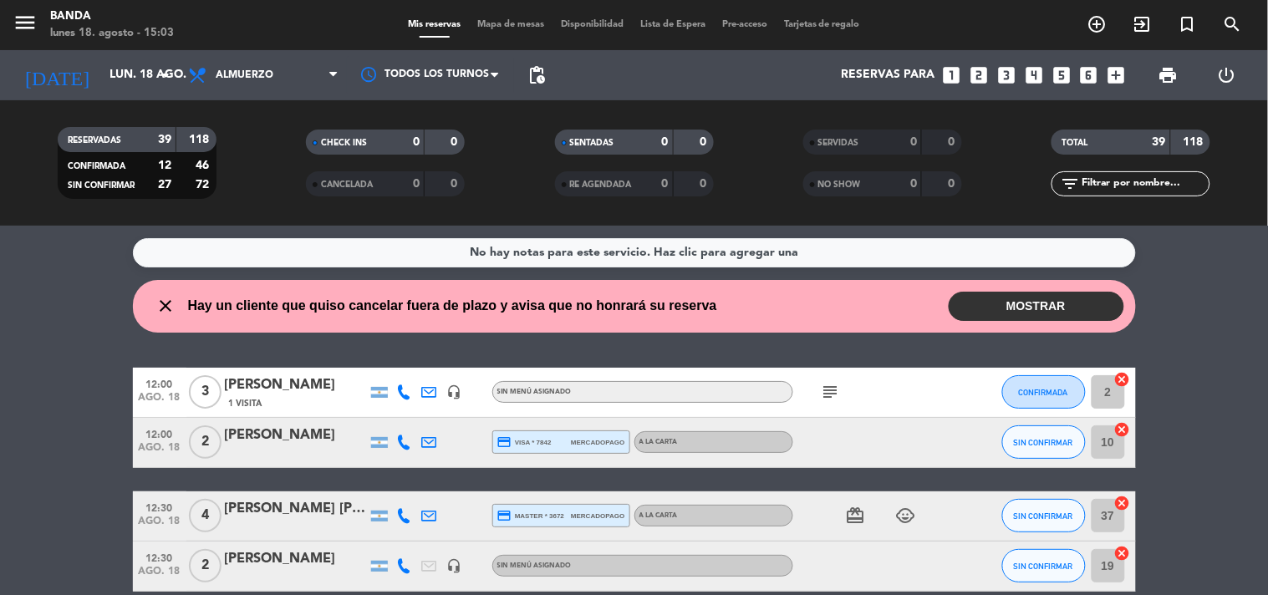
click at [867, 28] on span "Tarjetas de regalo" at bounding box center [822, 24] width 93 height 9
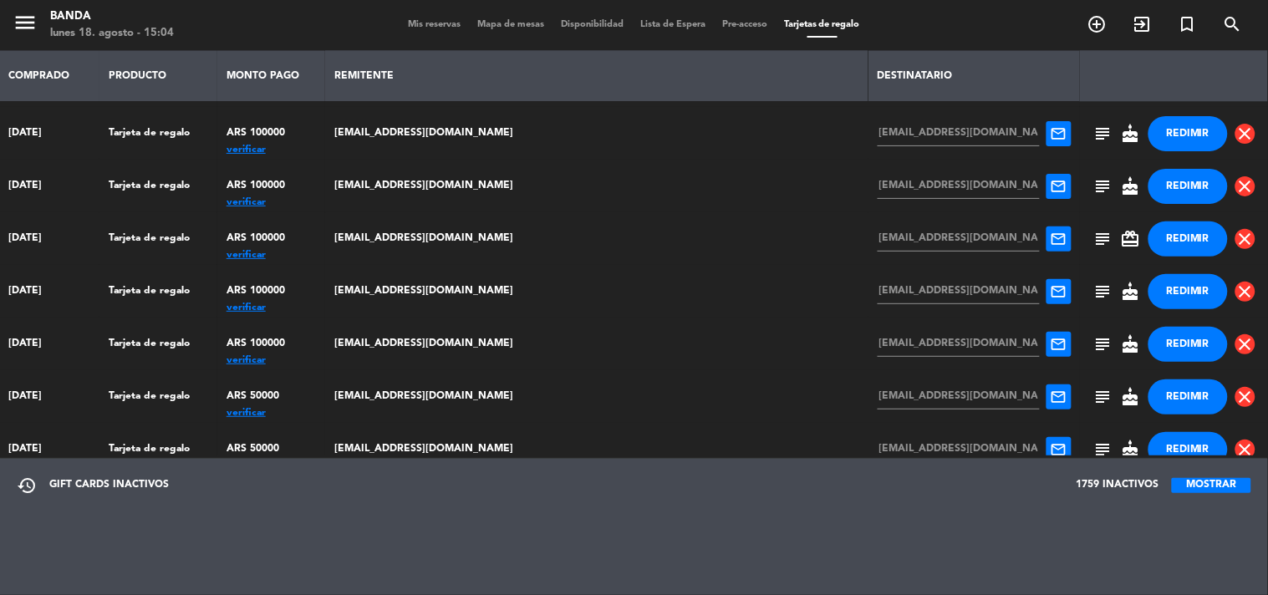
scroll to position [4416, 0]
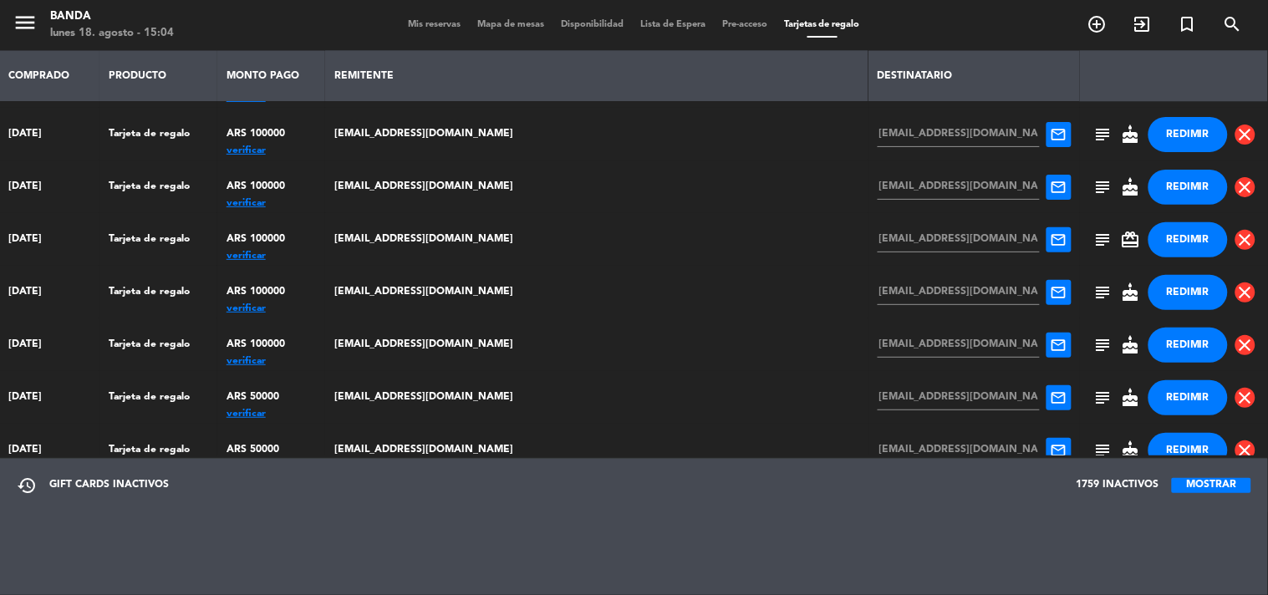
click at [1191, 481] on button "MOSTRAR" at bounding box center [1211, 485] width 79 height 15
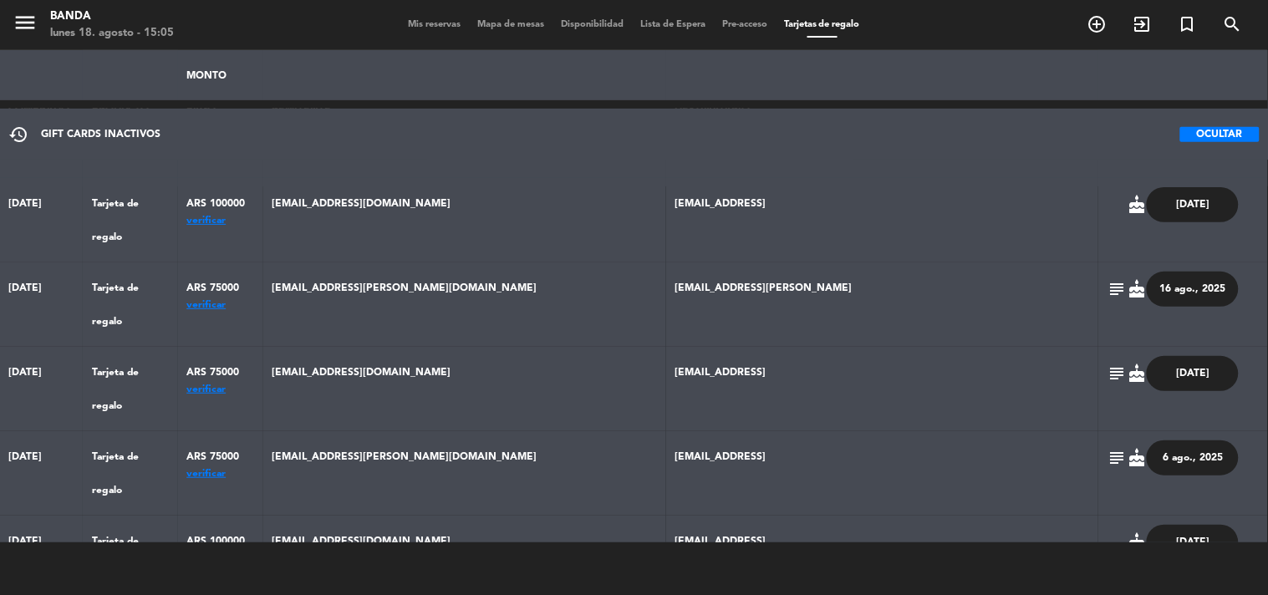
scroll to position [2424, 0]
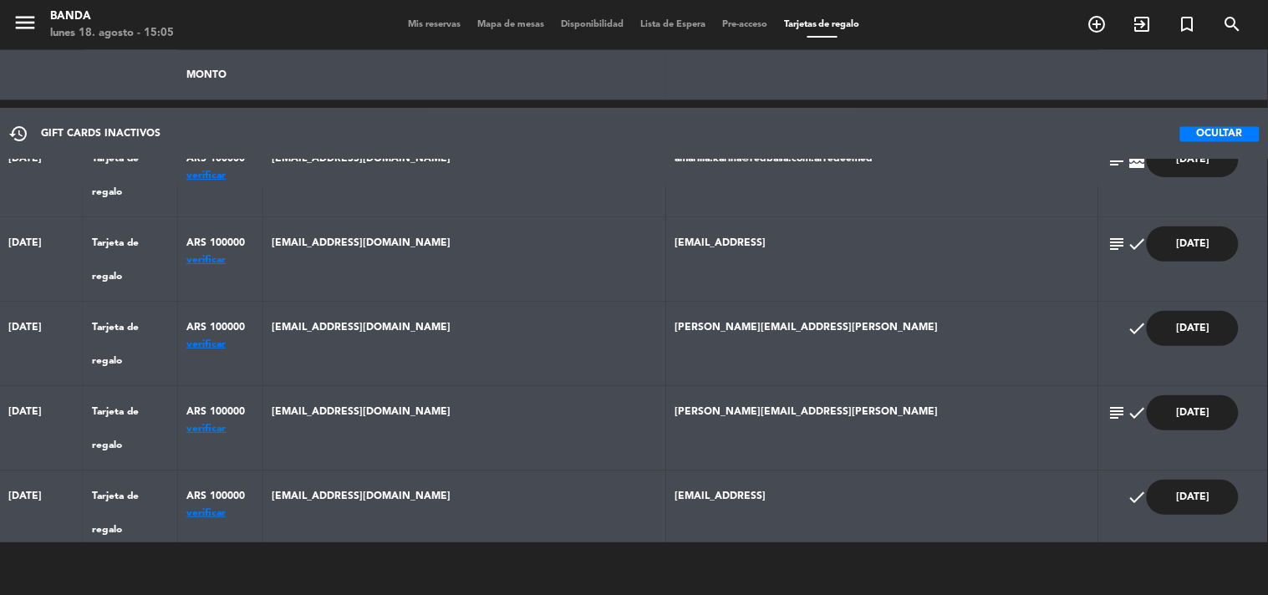
click at [1224, 130] on button "OCULTAR" at bounding box center [1219, 134] width 79 height 15
click at [419, 26] on span "Mis reservas" at bounding box center [433, 24] width 69 height 9
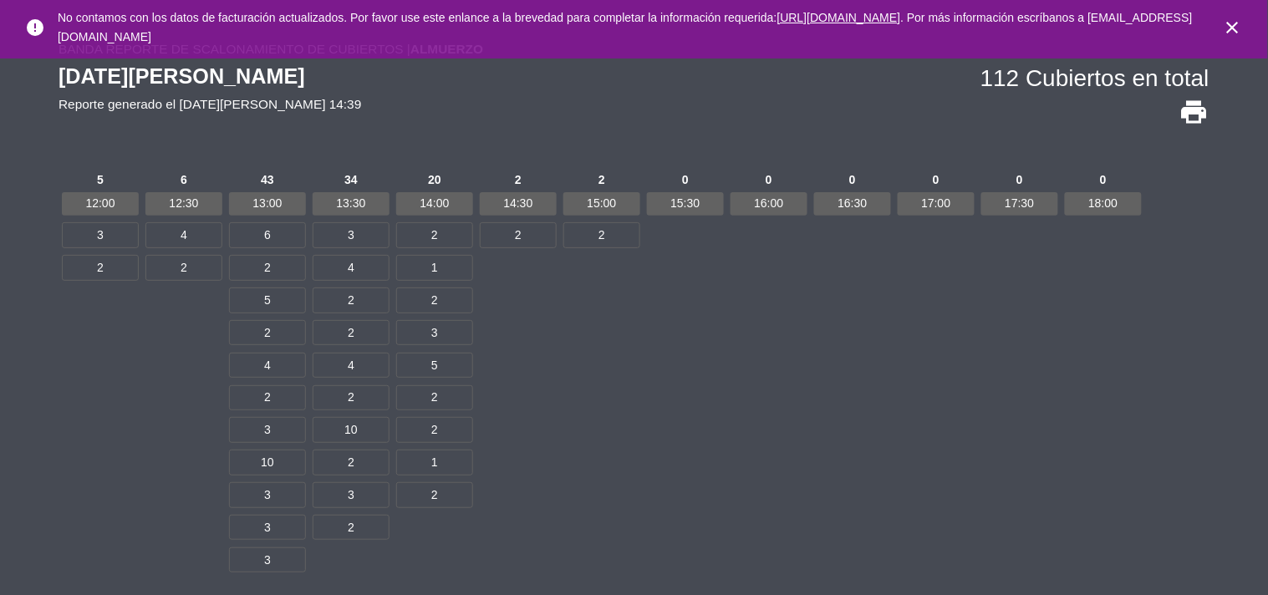
click at [1239, 28] on icon "close" at bounding box center [1233, 28] width 20 height 20
